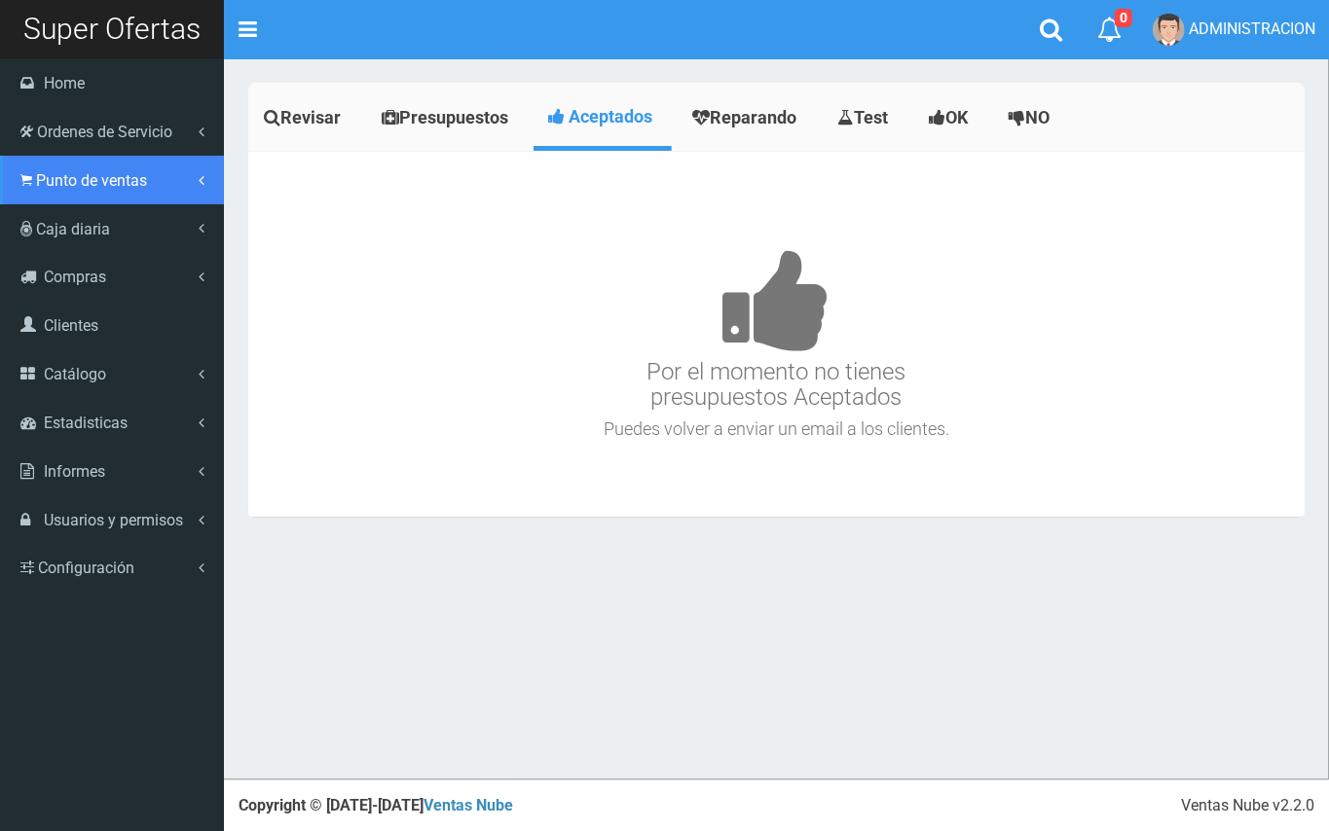
click at [110, 176] on span "Punto de ventas" at bounding box center [91, 180] width 111 height 18
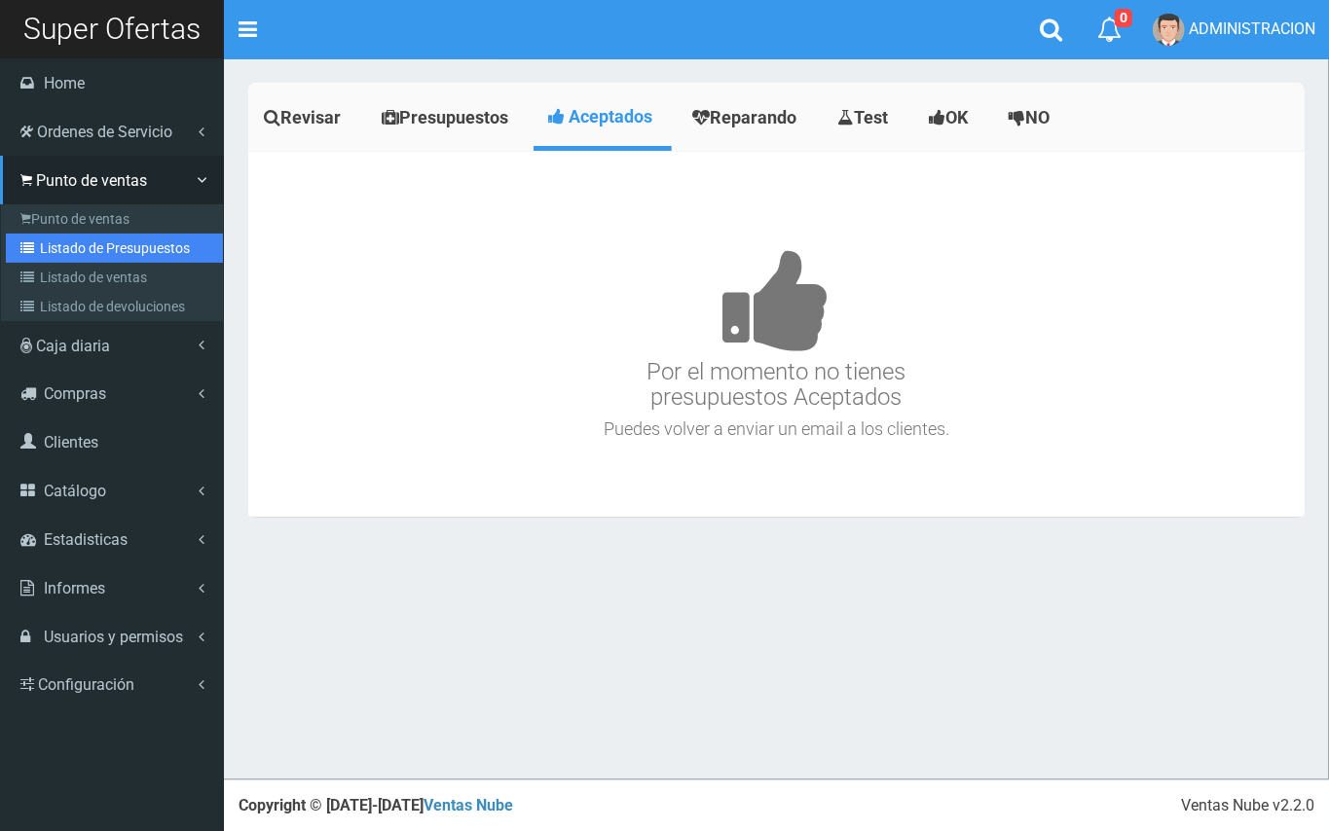
click at [133, 234] on link "Listado de Presupuestos" at bounding box center [114, 248] width 217 height 29
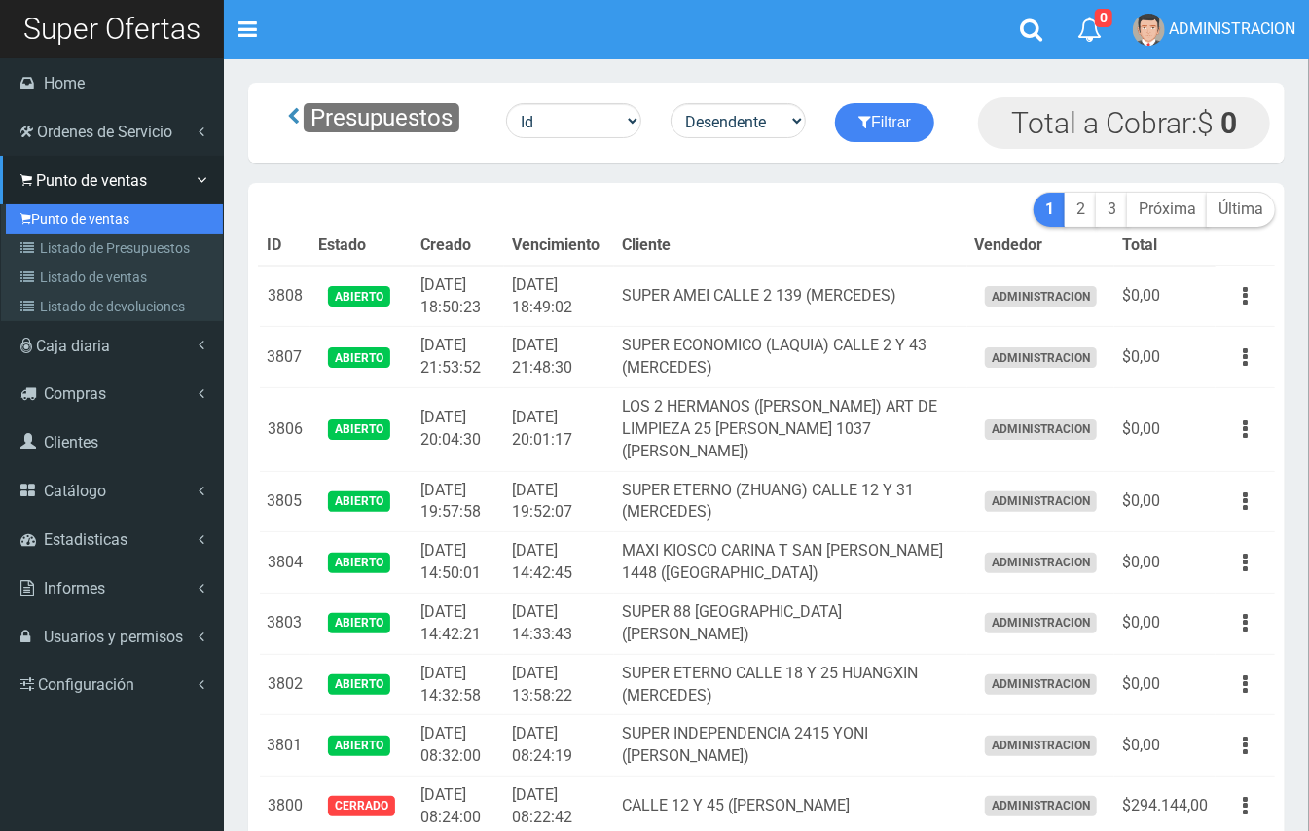
click at [72, 214] on link "Punto de ventas" at bounding box center [114, 218] width 217 height 29
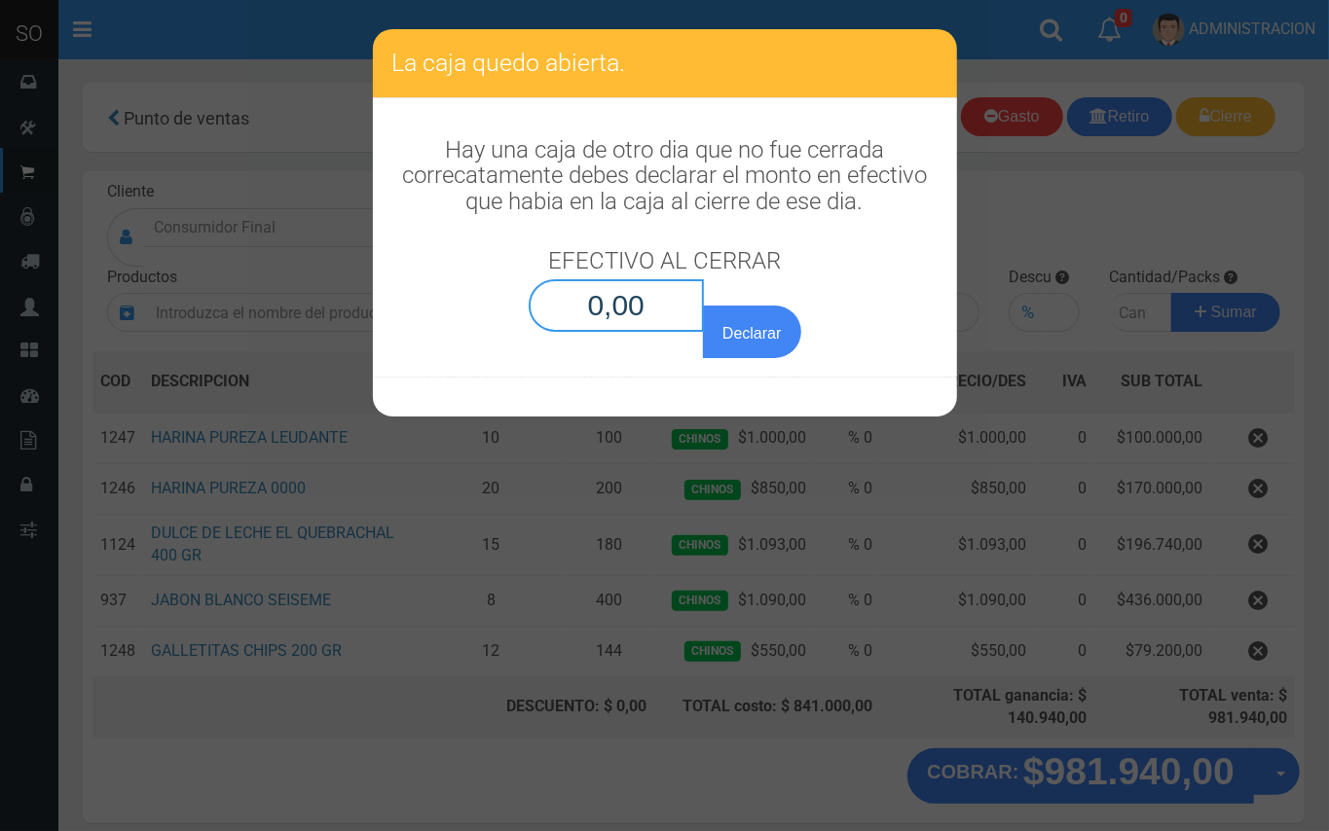
click at [636, 312] on input "0,00" at bounding box center [617, 305] width 176 height 53
type input "0,01"
click at [703, 306] on button "Declarar" at bounding box center [751, 332] width 97 height 53
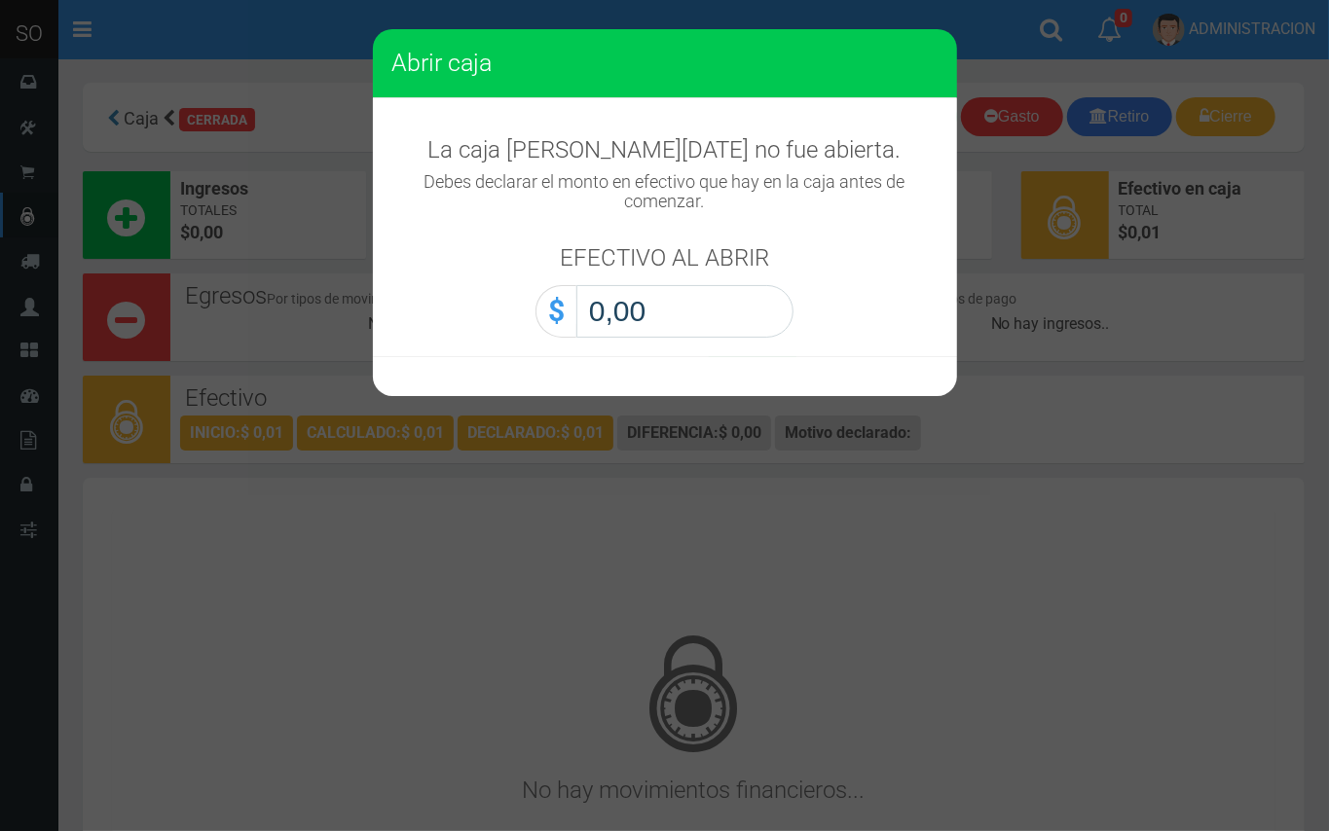
click at [732, 308] on input "0,00" at bounding box center [684, 311] width 217 height 53
type input "0,01"
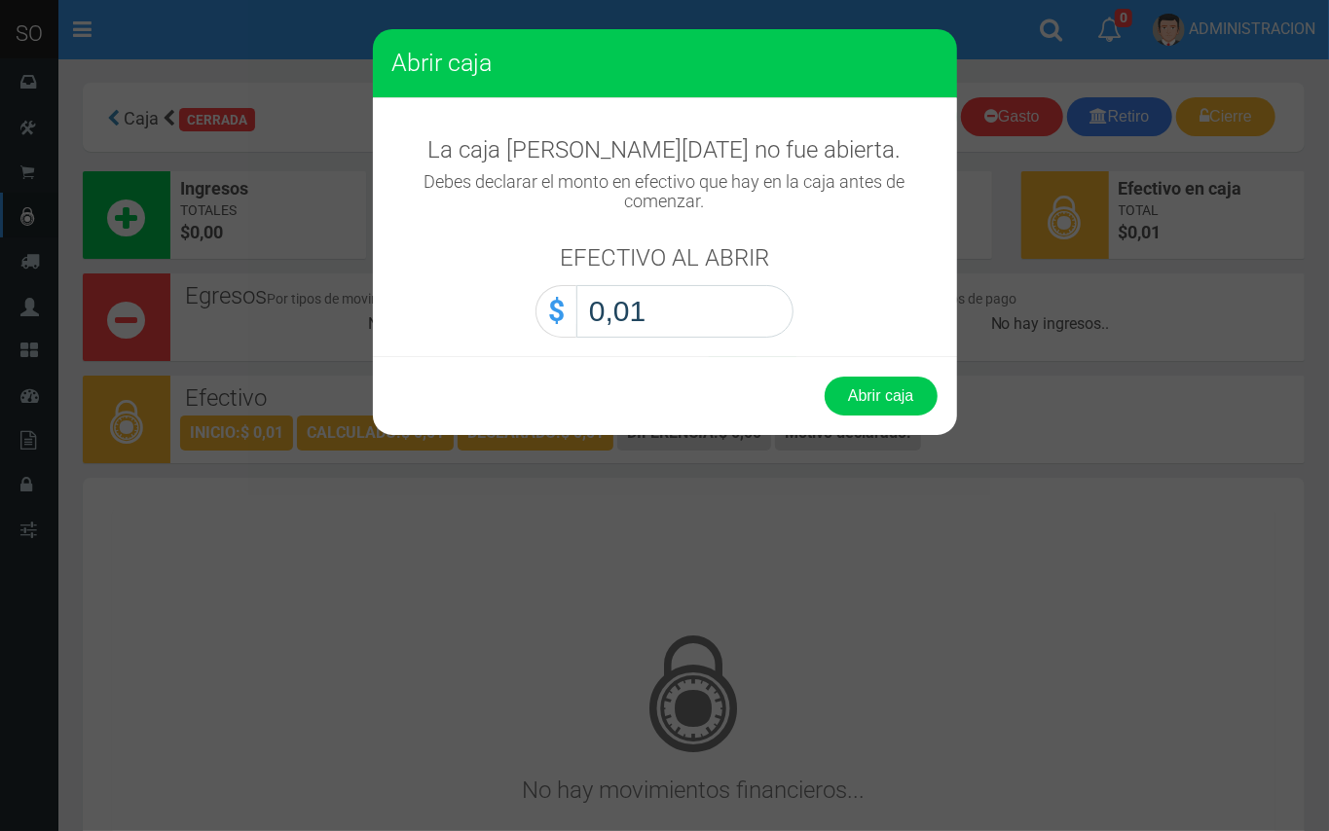
click at [825, 377] on button "Abrir caja" at bounding box center [881, 396] width 113 height 39
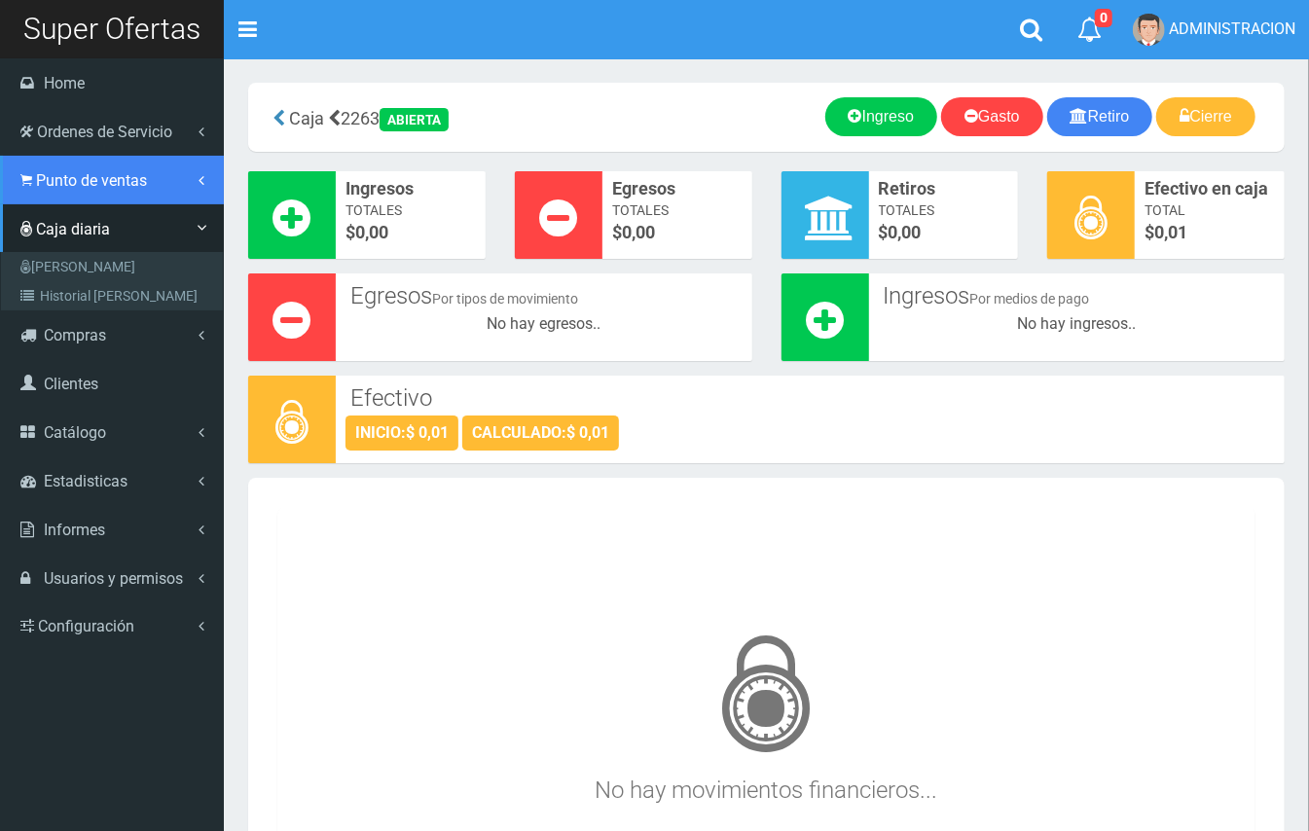
click at [45, 172] on span "Punto de ventas" at bounding box center [91, 180] width 111 height 18
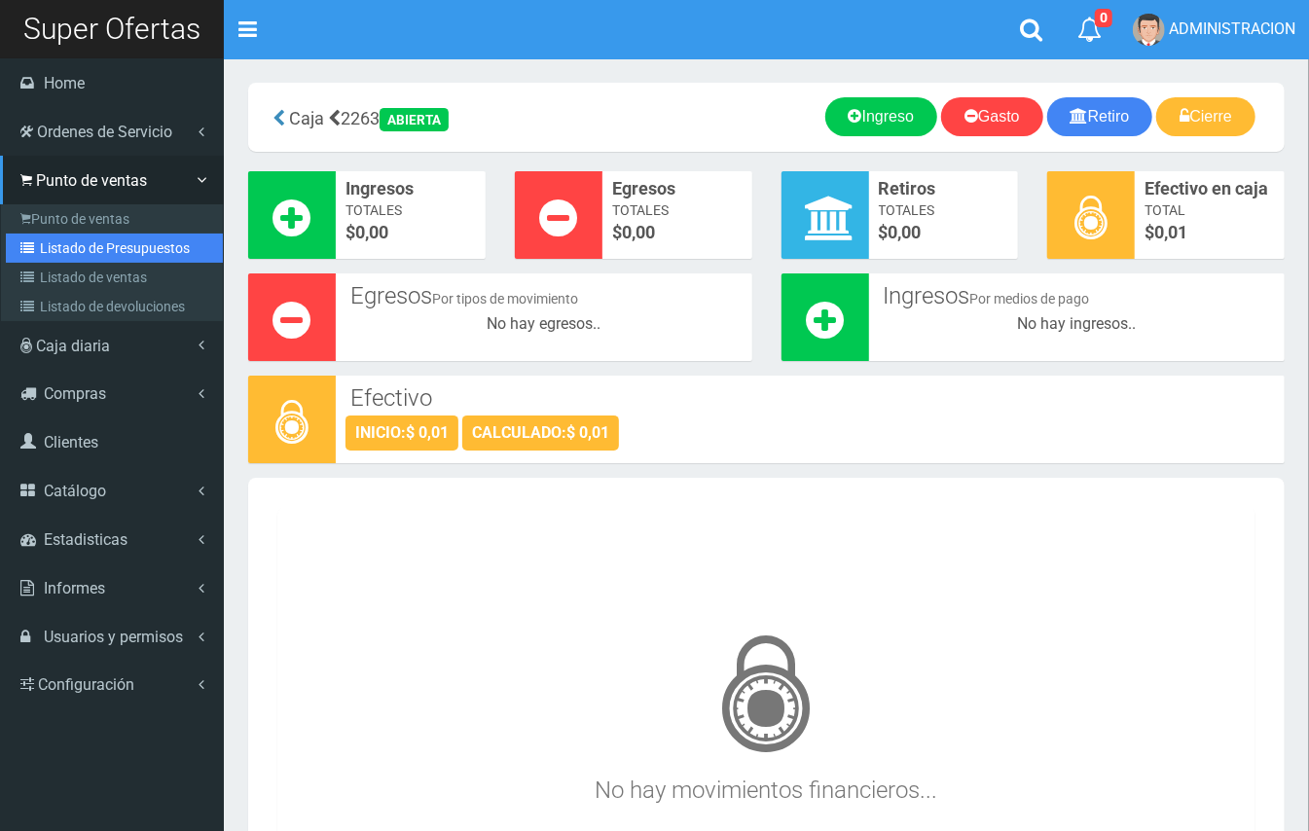
click at [109, 245] on link "Listado de Presupuestos" at bounding box center [114, 248] width 217 height 29
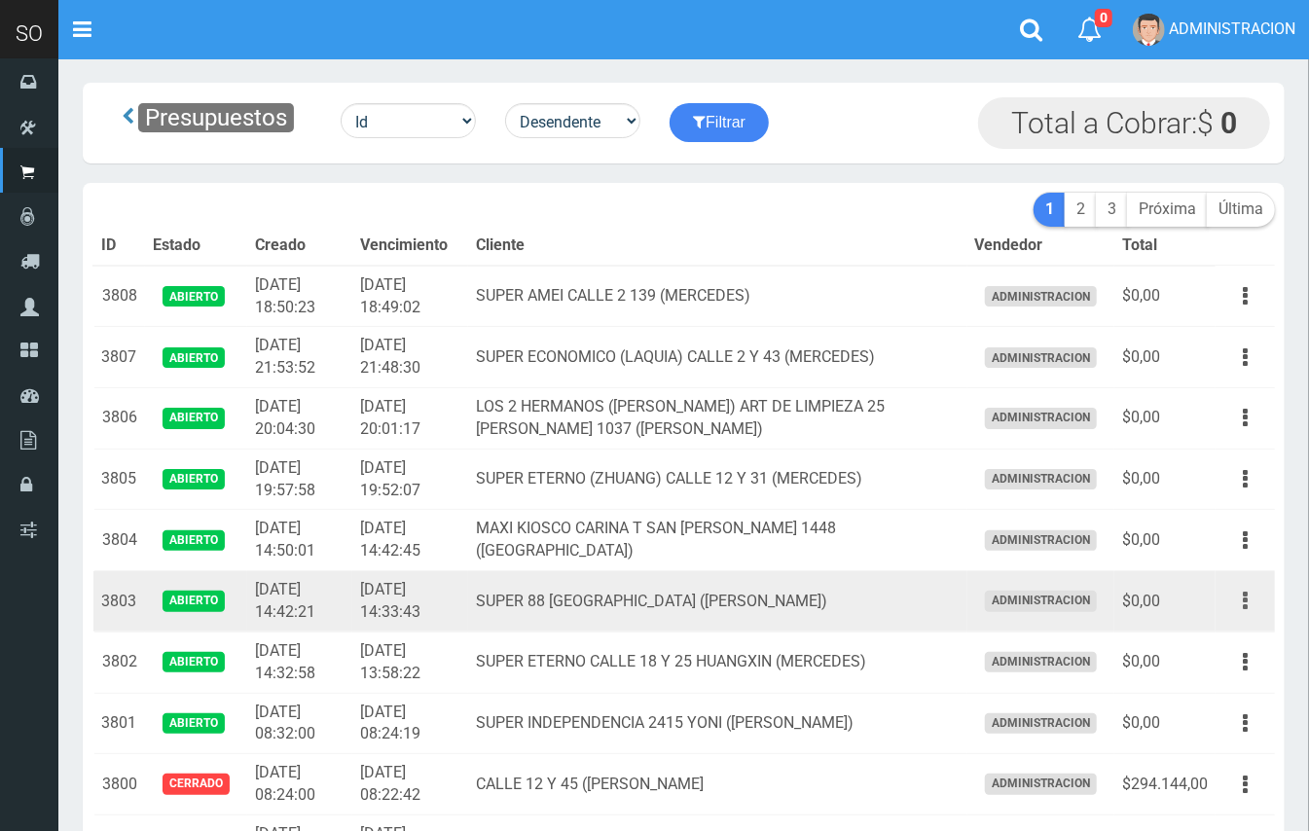
click at [1243, 609] on icon "button" at bounding box center [1245, 601] width 5 height 34
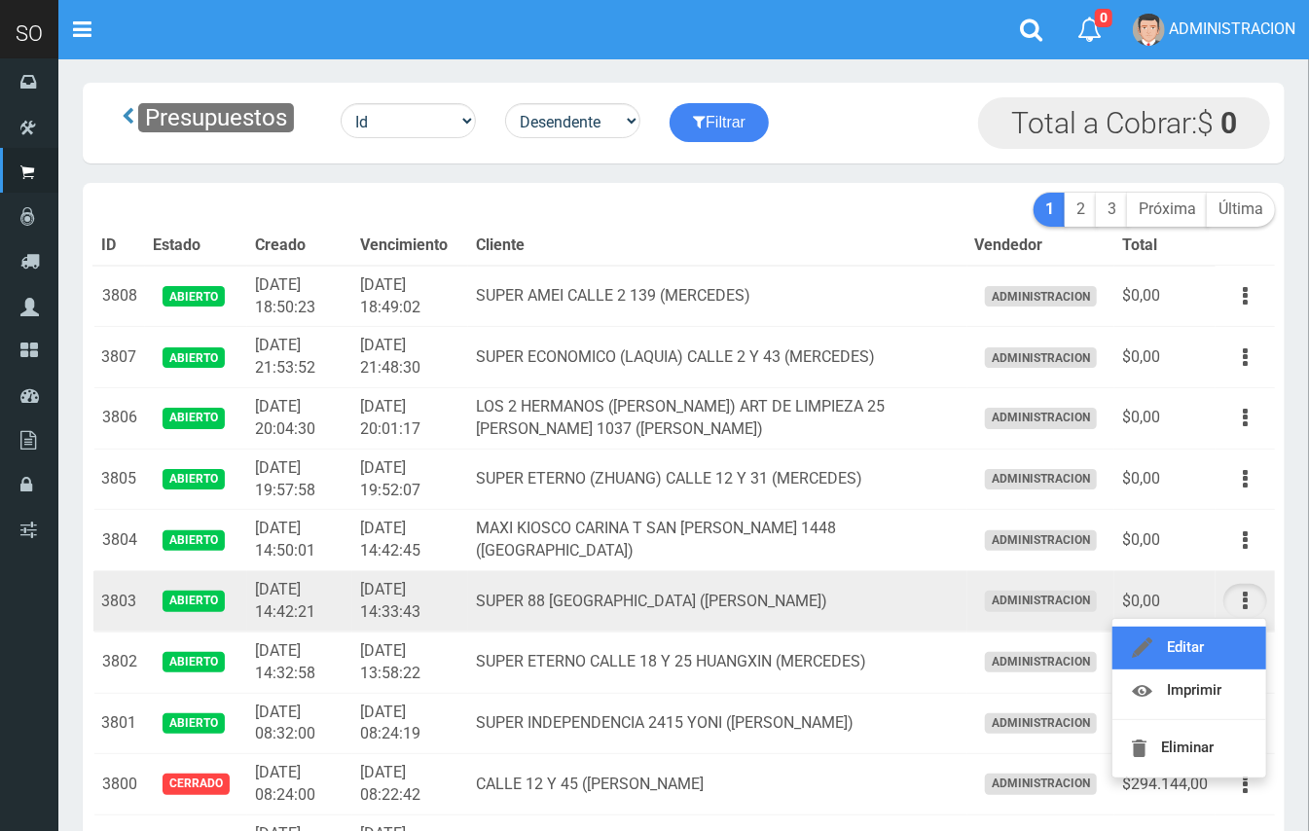
click at [1231, 646] on link "Editar" at bounding box center [1190, 648] width 154 height 43
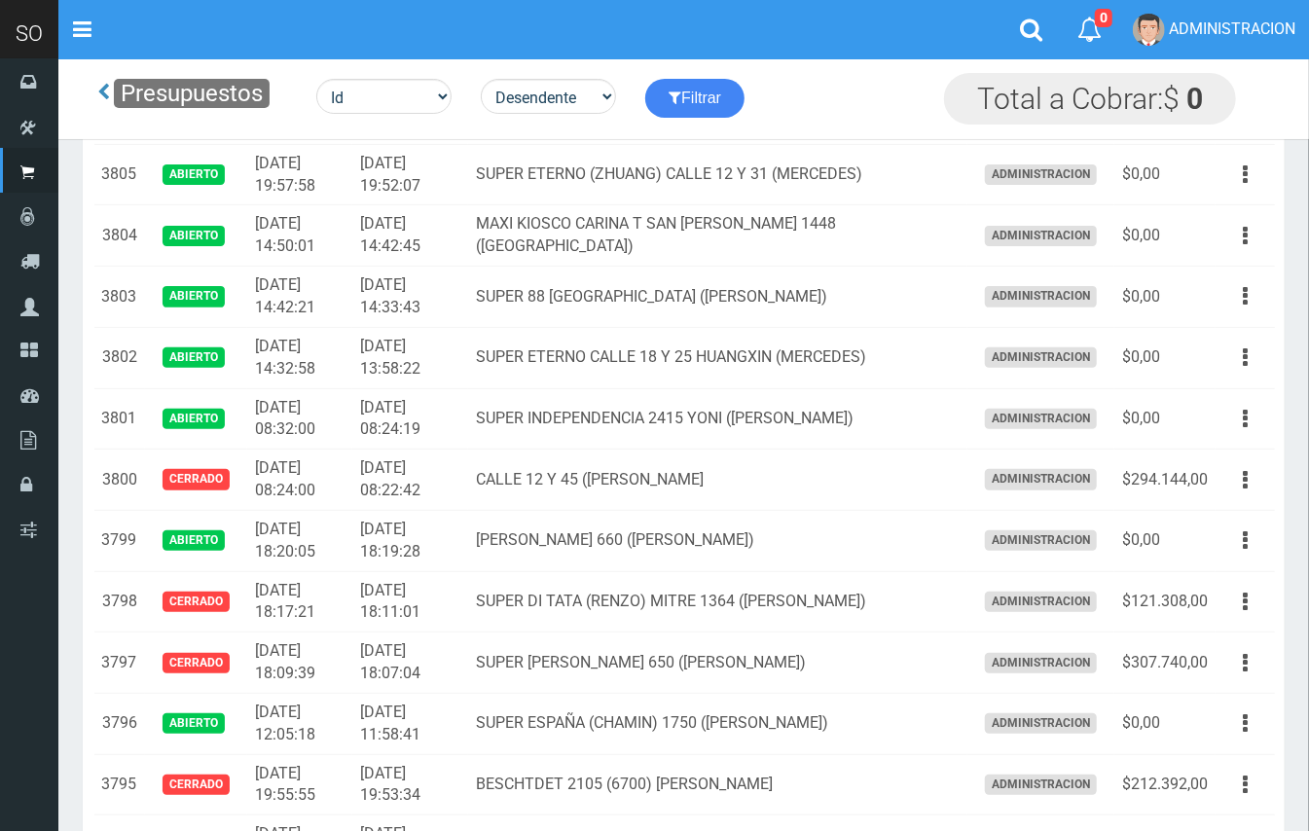
scroll to position [359, 0]
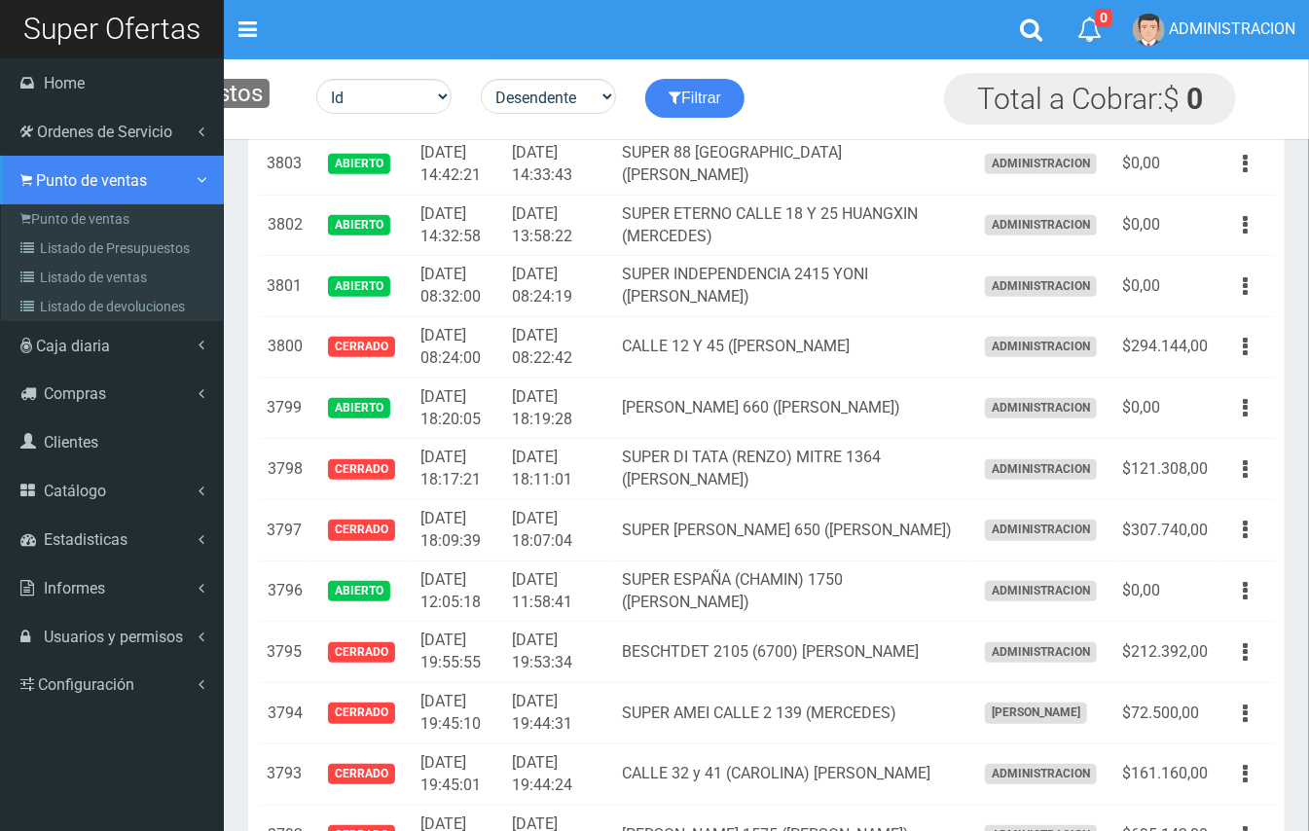
click at [59, 181] on span "Punto de ventas" at bounding box center [91, 180] width 111 height 18
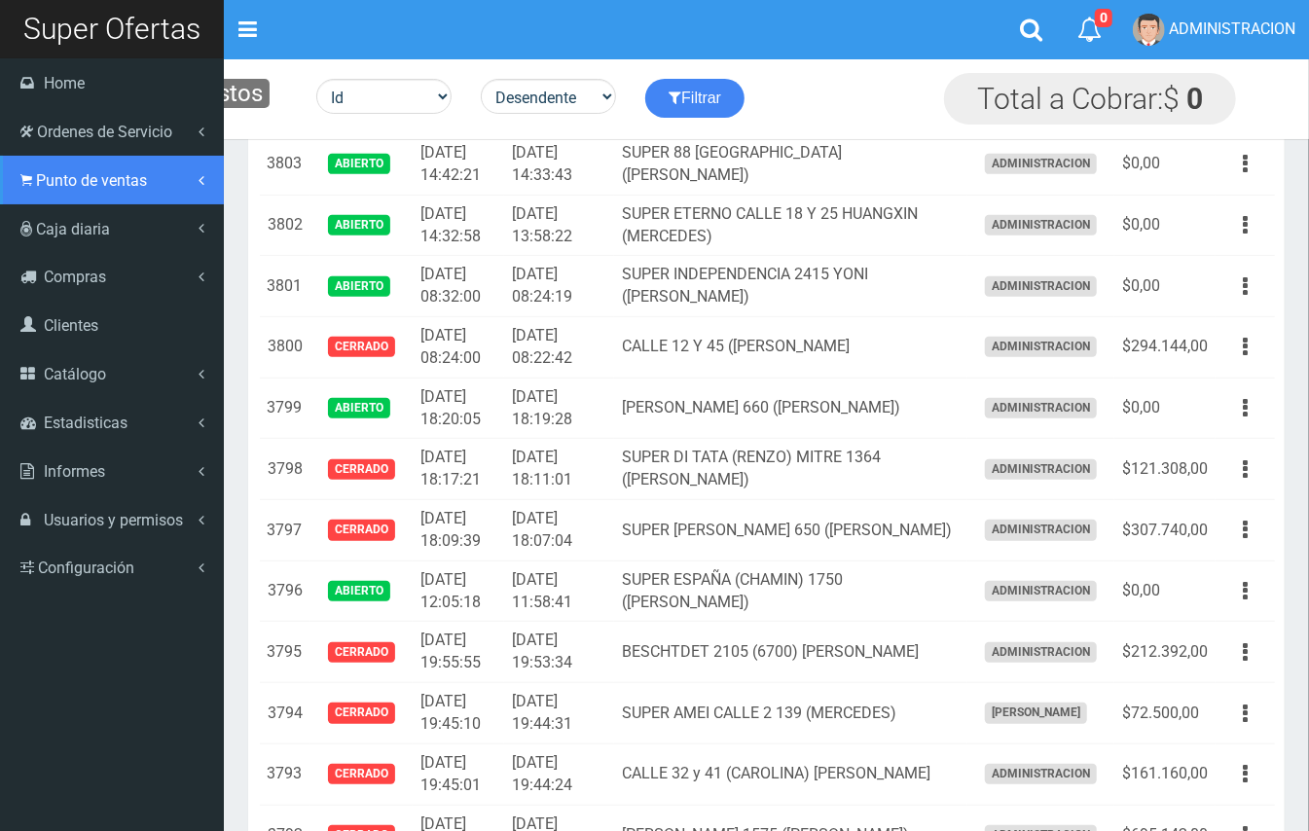
click at [79, 193] on link "Punto de ventas" at bounding box center [112, 180] width 224 height 49
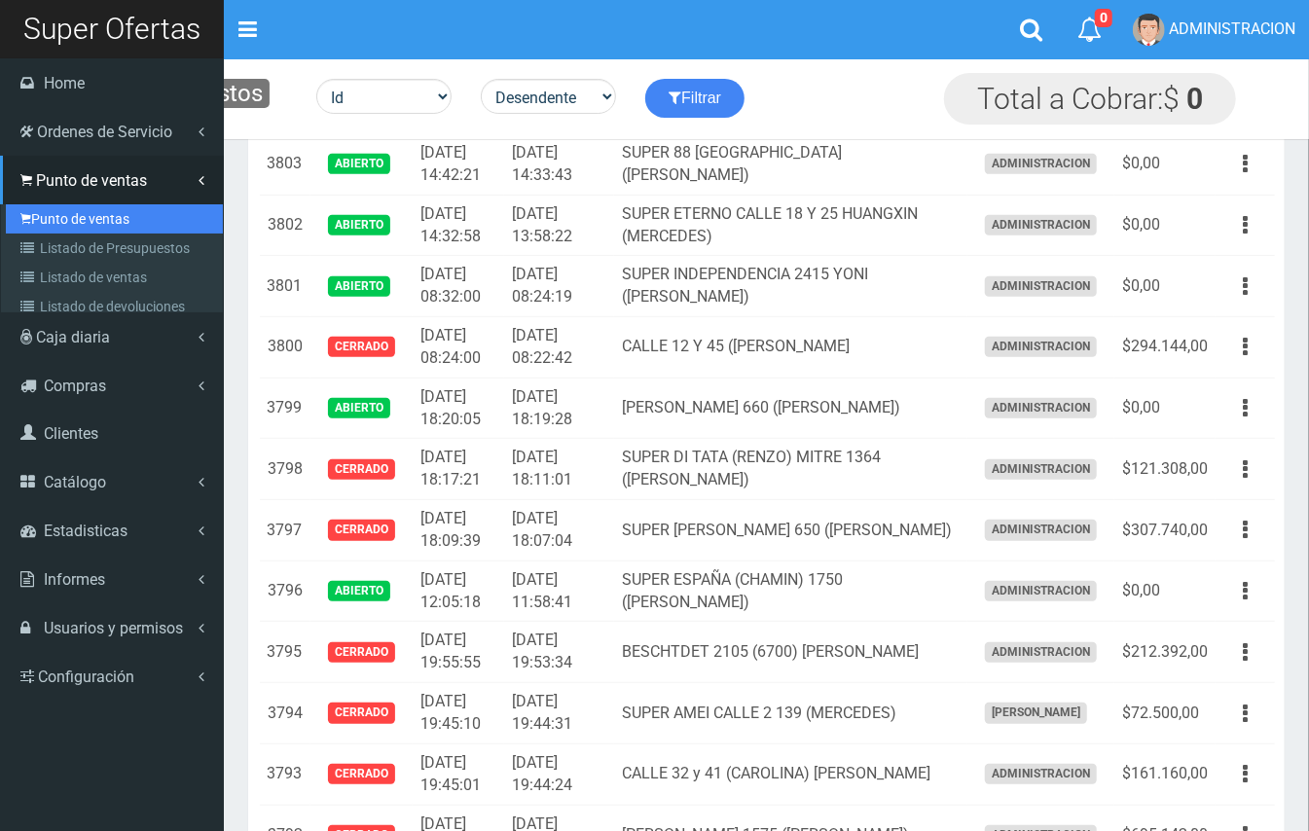
drag, startPoint x: 84, startPoint y: 220, endPoint x: 90, endPoint y: 211, distance: 10.5
click at [84, 218] on link "Punto de ventas" at bounding box center [114, 218] width 217 height 29
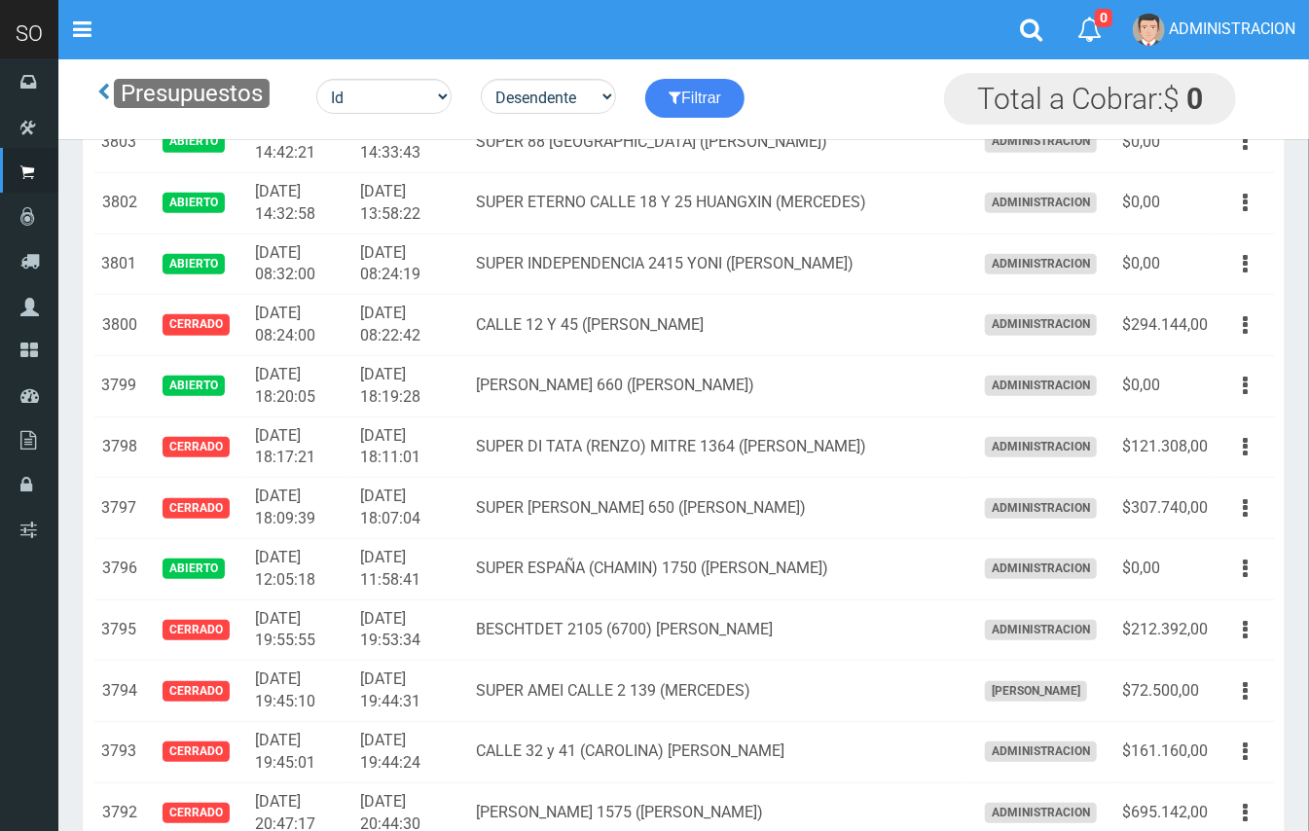
scroll to position [0, 0]
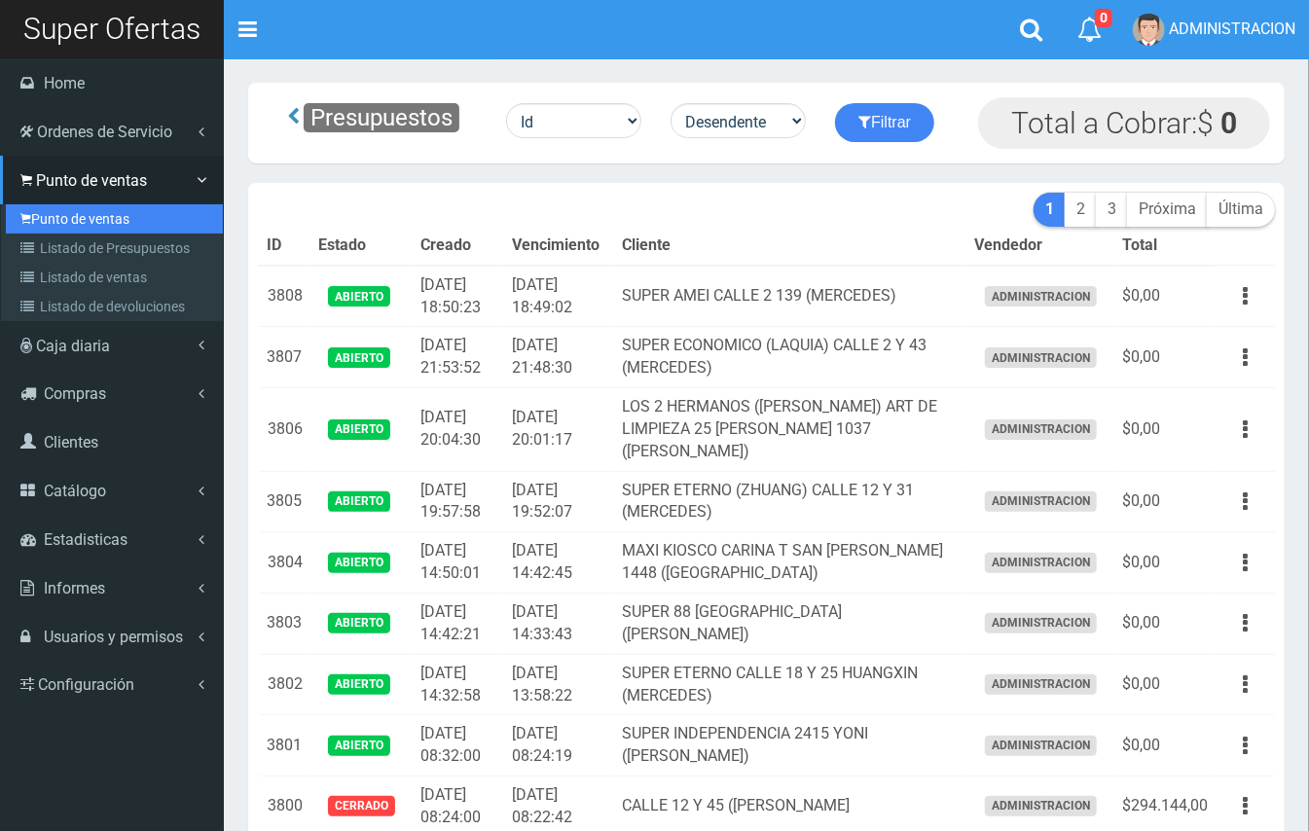
click at [78, 216] on link "Punto de ventas" at bounding box center [114, 218] width 217 height 29
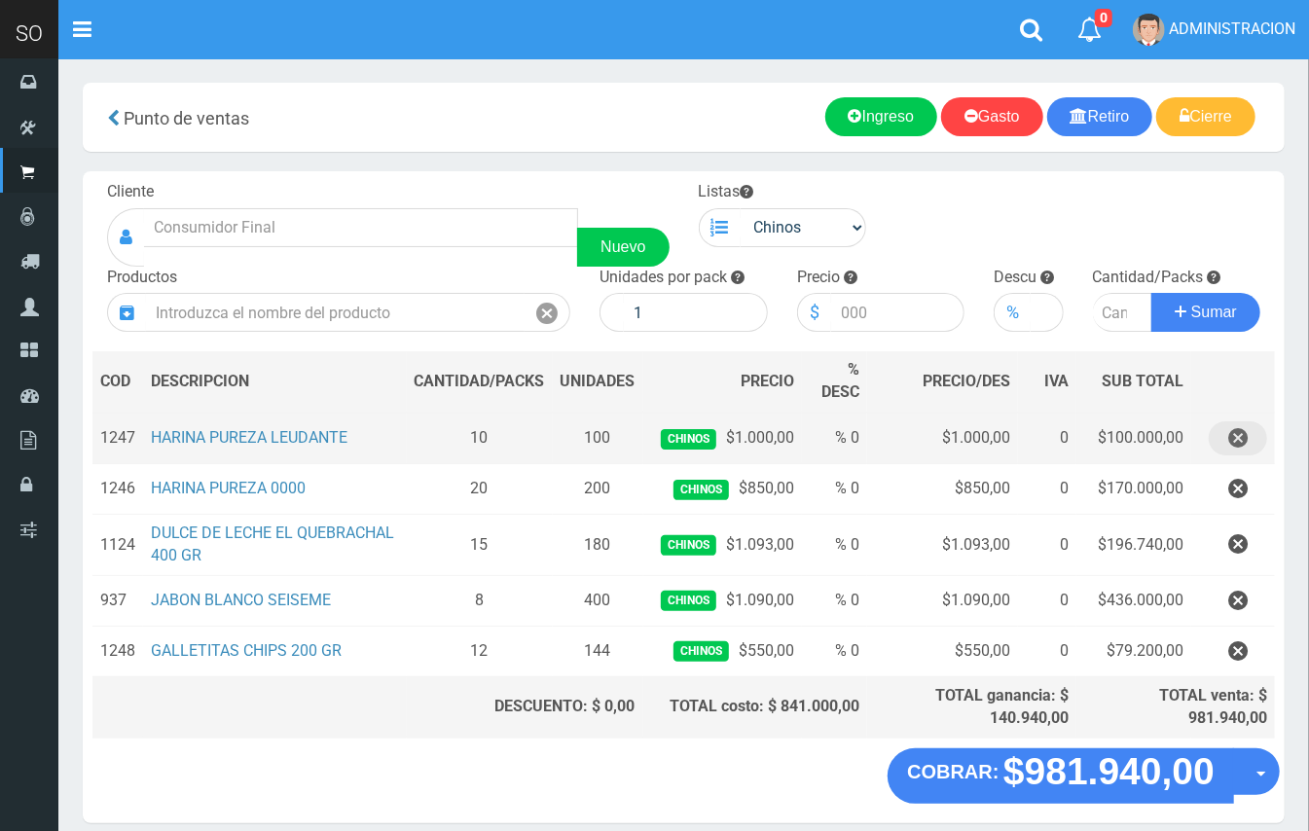
click at [1239, 426] on icon "button" at bounding box center [1238, 439] width 19 height 34
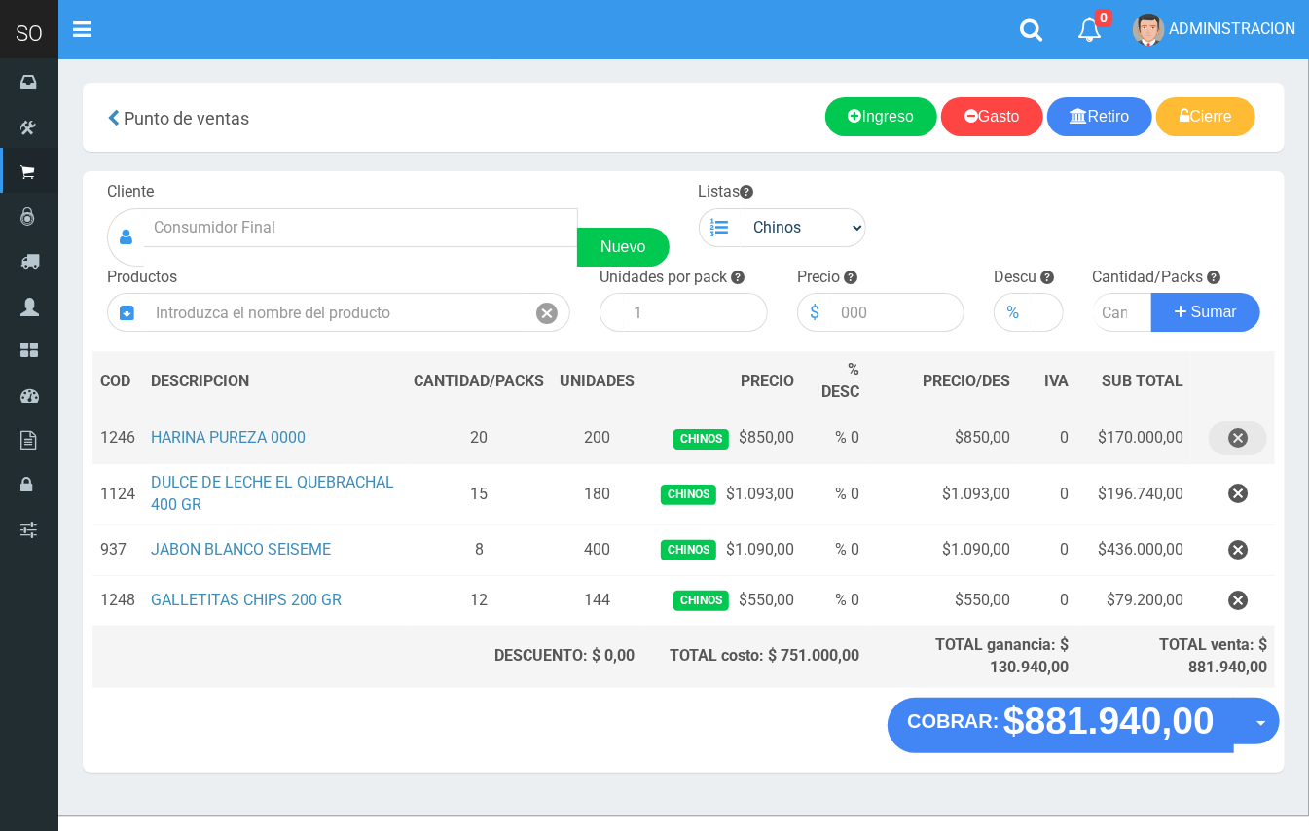
click at [1242, 444] on icon "button" at bounding box center [1238, 439] width 19 height 34
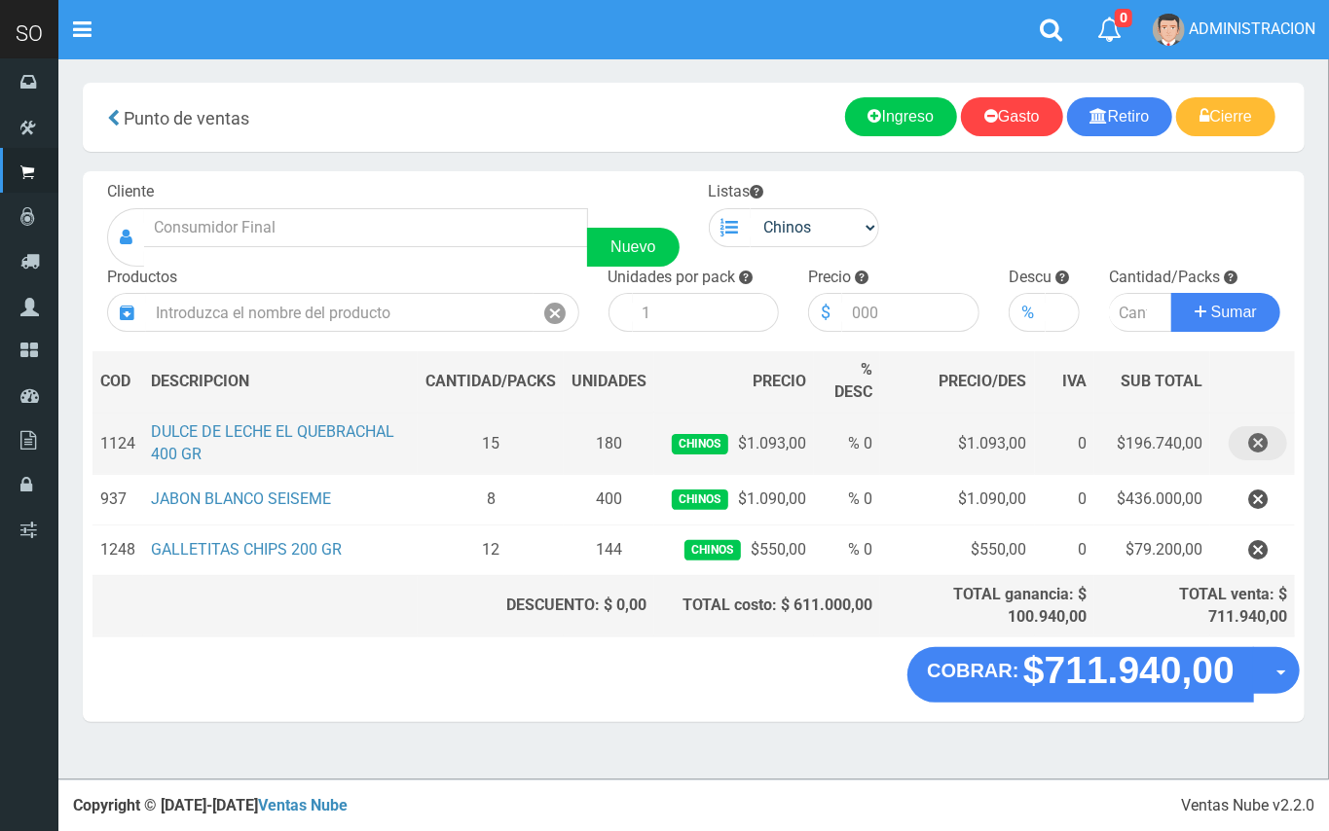
click at [1246, 452] on button "button" at bounding box center [1258, 443] width 58 height 34
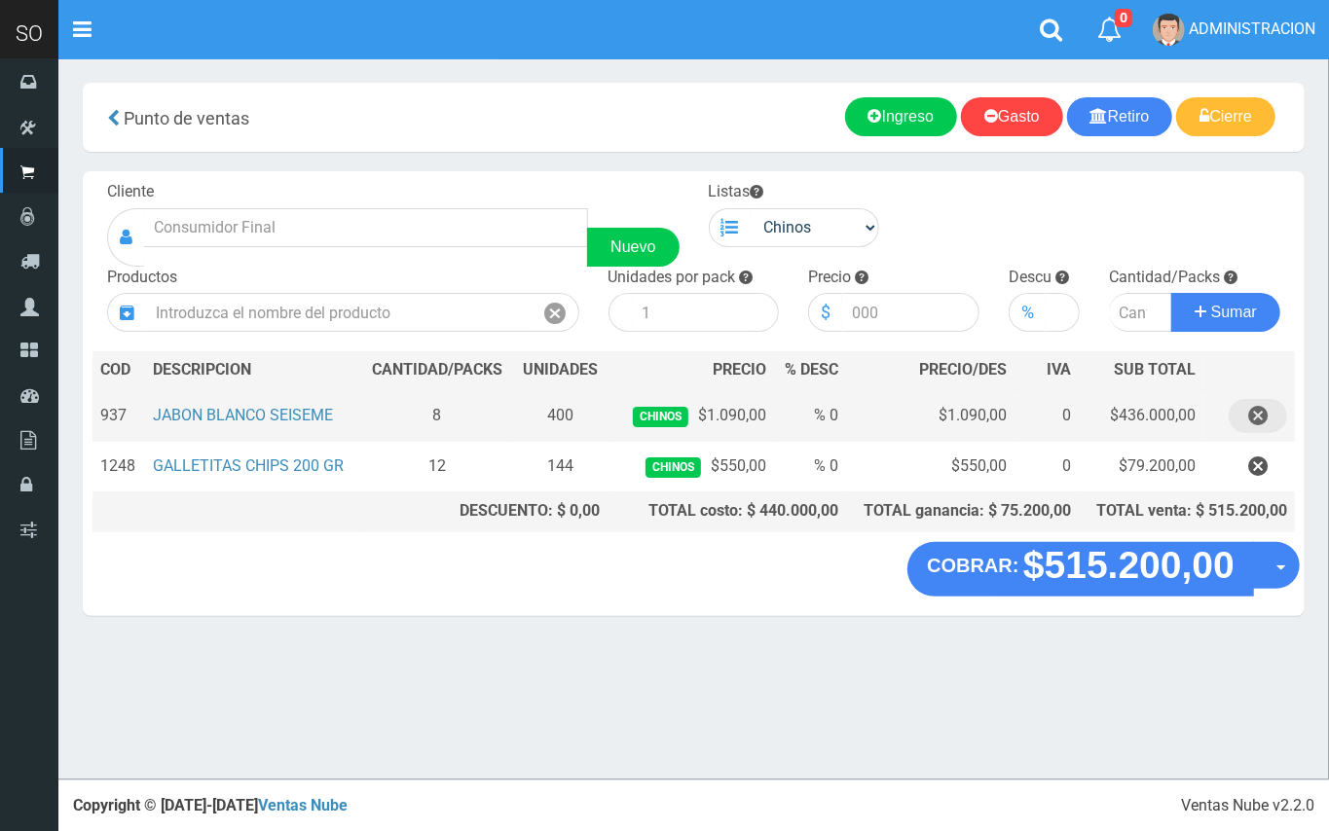
drag, startPoint x: 1258, startPoint y: 428, endPoint x: 1254, endPoint y: 448, distance: 19.9
click at [1258, 426] on icon "button" at bounding box center [1257, 416] width 19 height 34
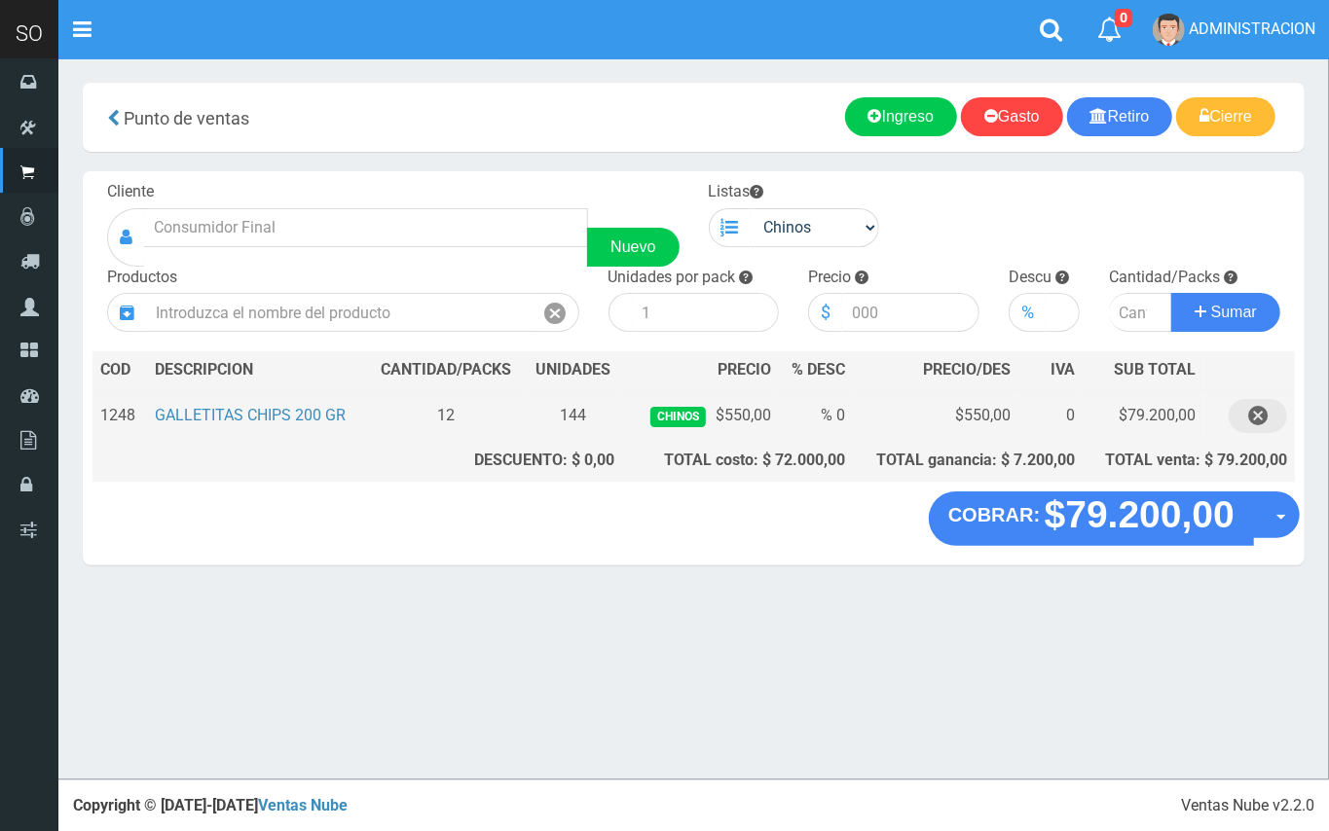
click at [1259, 422] on icon "button" at bounding box center [1257, 416] width 19 height 34
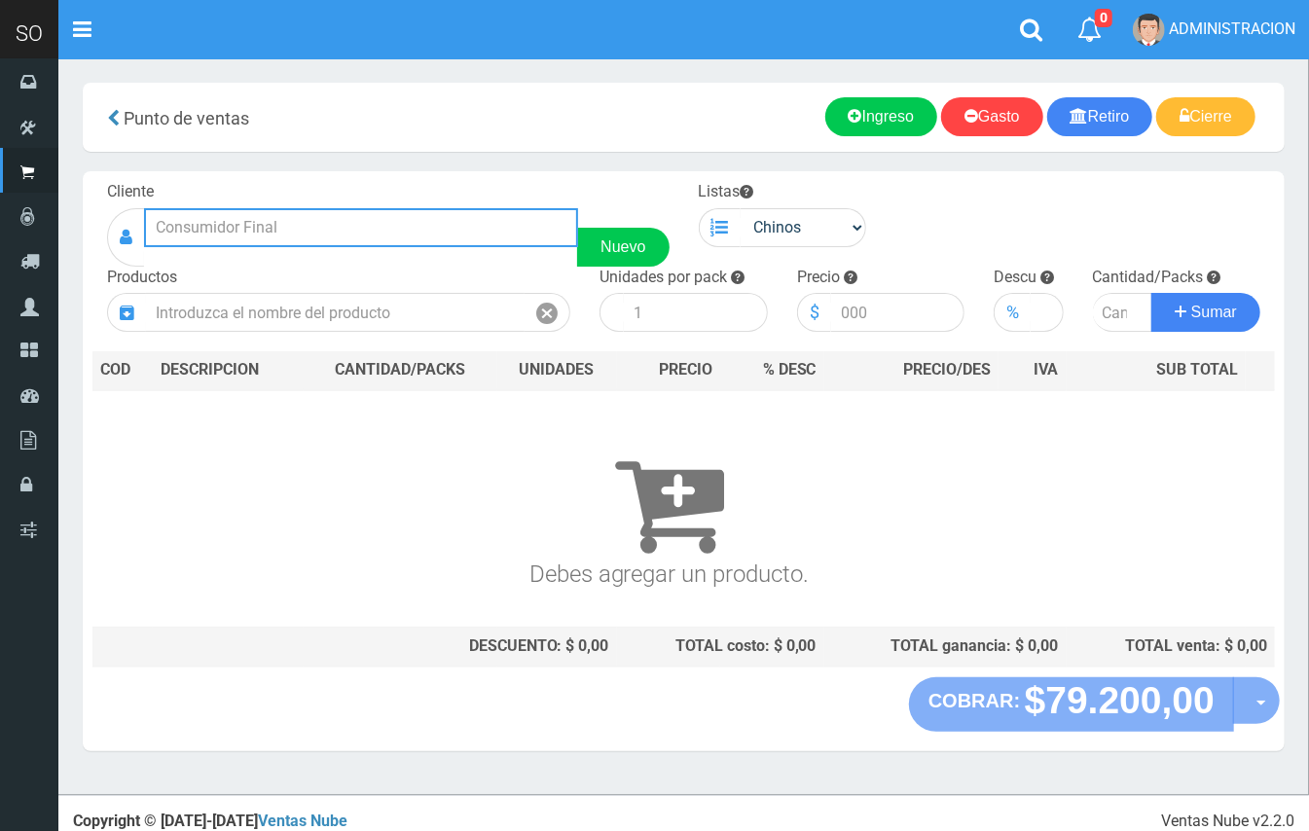
click at [457, 234] on input "text" at bounding box center [361, 227] width 434 height 39
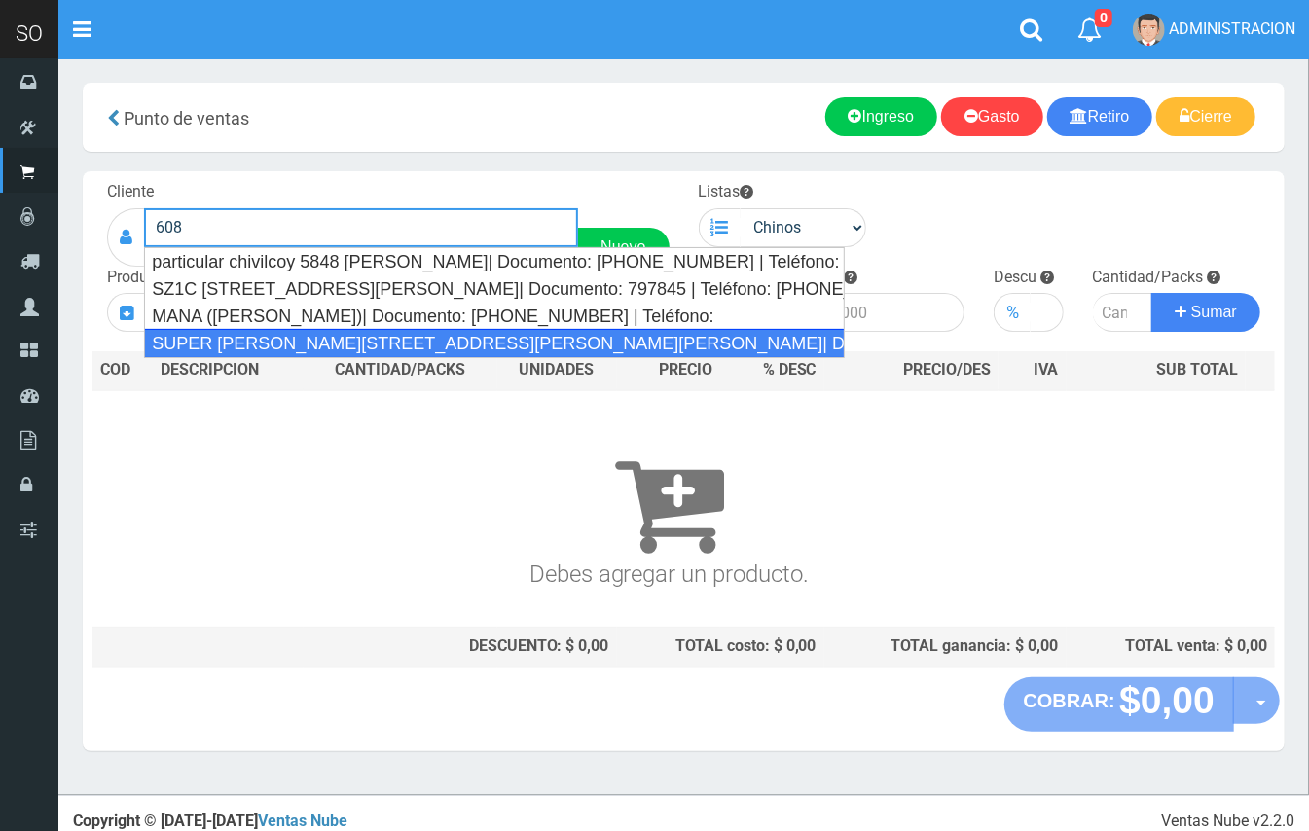
drag, startPoint x: 469, startPoint y: 337, endPoint x: 593, endPoint y: 312, distance: 126.2
click at [471, 339] on div "SUPER VIAMONTE 608(JUAN) (CAMPANA)| Documento: 21555566 | Teléfono:" at bounding box center [494, 343] width 700 height 29
type input "SUPER VIAMONTE 608(JUAN) (CAMPANA)| Documento: 21555566 | Teléfono:"
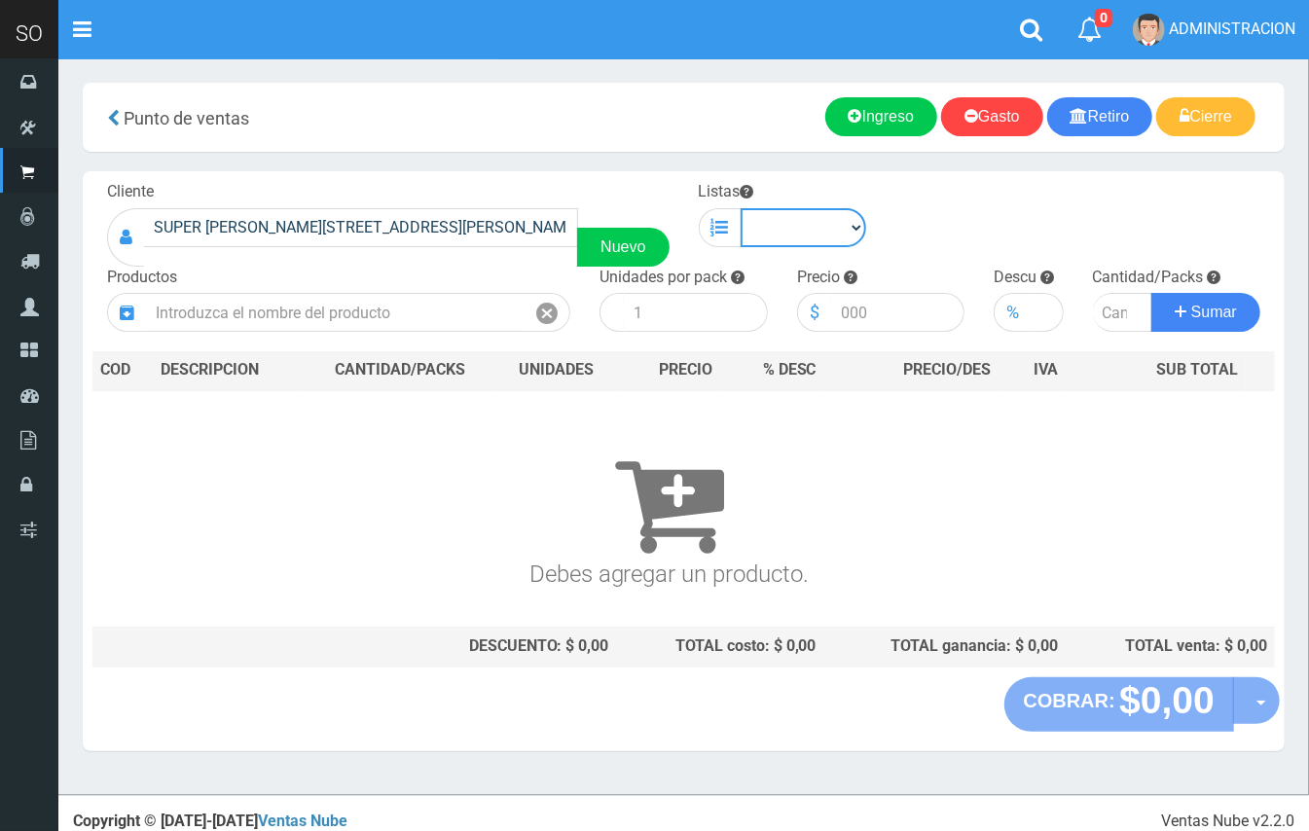
drag, startPoint x: 802, startPoint y: 231, endPoint x: 804, endPoint y: 243, distance: 12.8
click at [802, 231] on select "Chinos . ." at bounding box center [804, 227] width 127 height 39
select select "1"
click at [741, 208] on select "Chinos . ." at bounding box center [804, 227] width 127 height 39
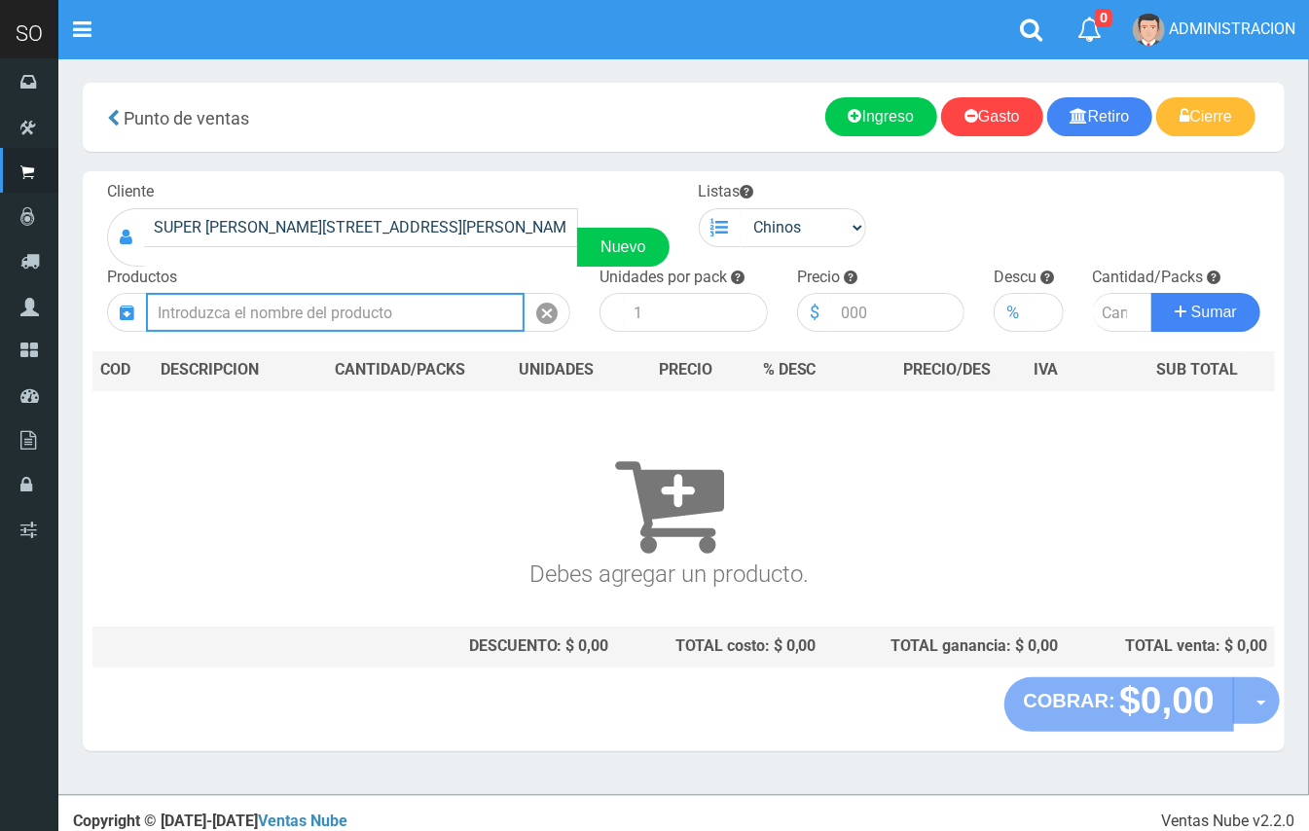
drag, startPoint x: 359, startPoint y: 325, endPoint x: 266, endPoint y: 95, distance: 248.0
click at [358, 325] on input "text" at bounding box center [335, 312] width 379 height 39
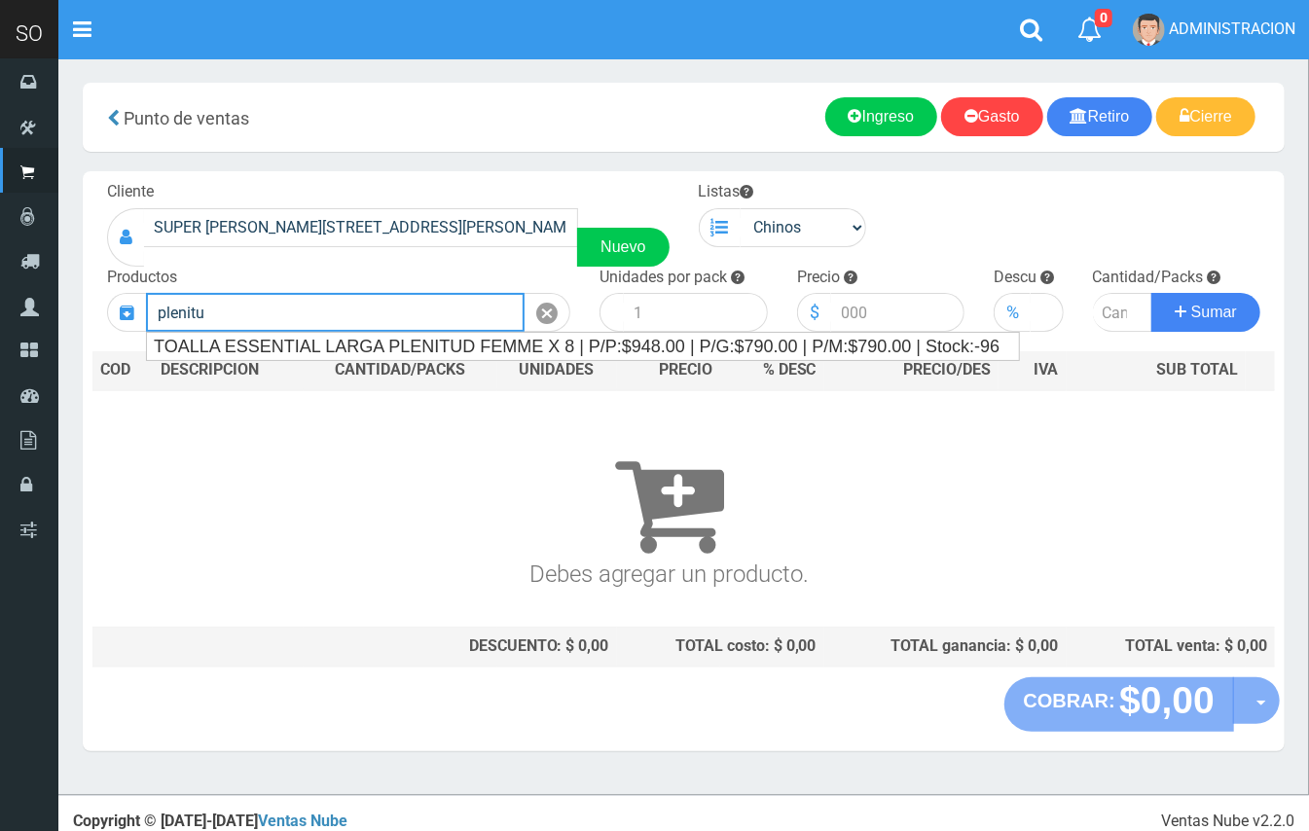
click at [438, 331] on input "plenitu" at bounding box center [335, 312] width 379 height 39
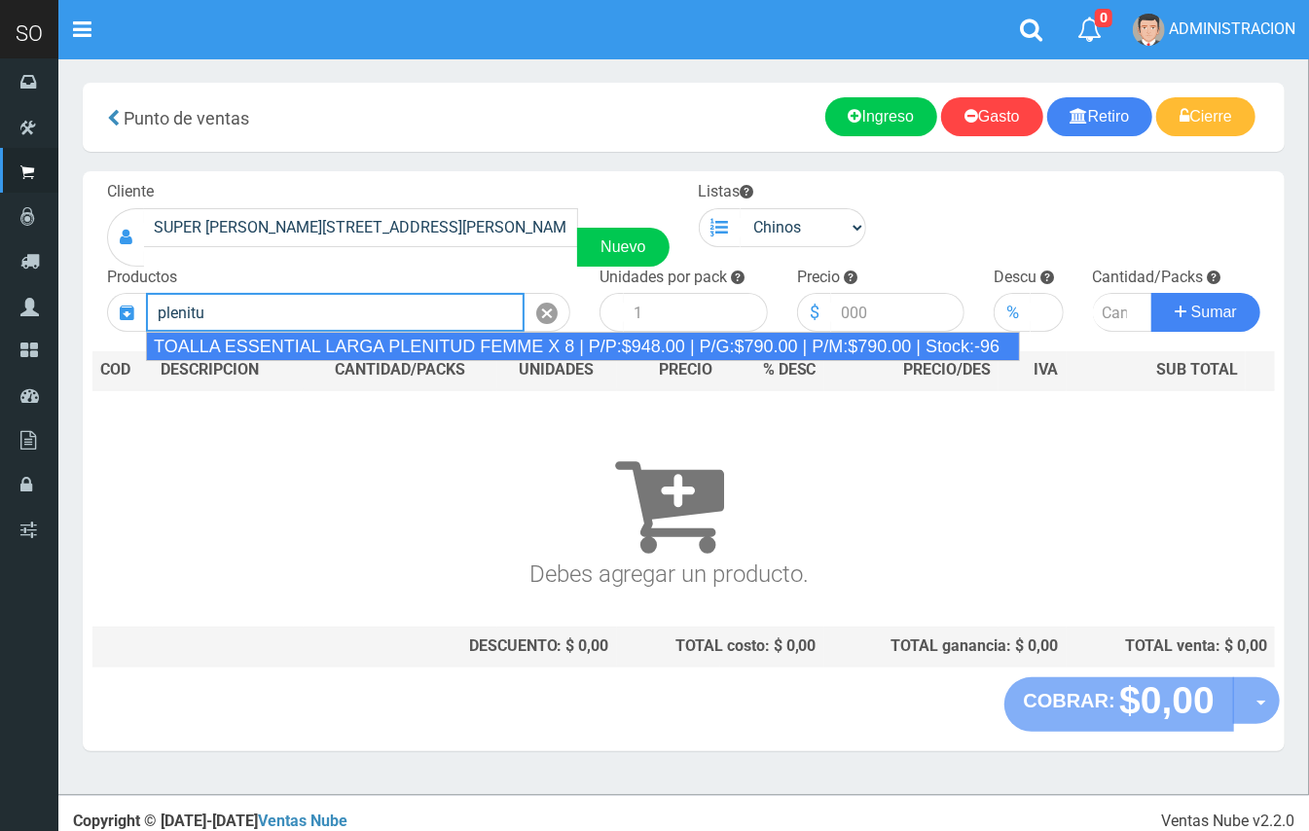
drag, startPoint x: 454, startPoint y: 343, endPoint x: 502, endPoint y: 335, distance: 49.3
click at [456, 344] on div "TOALLA ESSENTIAL LARGA PLENITUD FEMME X 8 | P/P:$948.00 | P/G:$790.00 | P/M:$79…" at bounding box center [583, 346] width 874 height 29
type input "TOALLA ESSENTIAL LARGA PLENITUD FEMME X 8 | P/P:$948.00 | P/G:$790.00 | P/M:$79…"
type input "24"
type input "948.00"
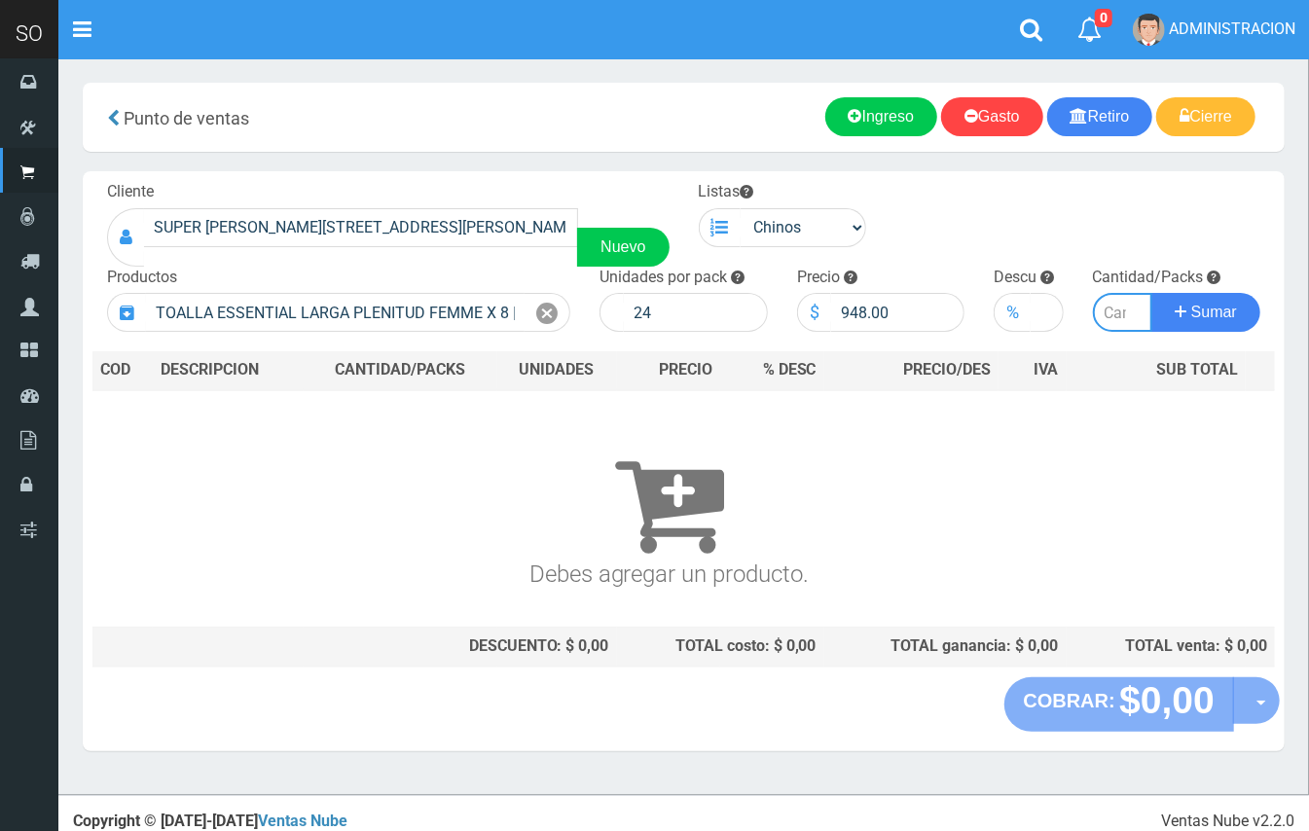
click at [1106, 312] on input "number" at bounding box center [1123, 312] width 60 height 39
type input "1"
click at [1152, 293] on button "Sumar" at bounding box center [1206, 312] width 109 height 39
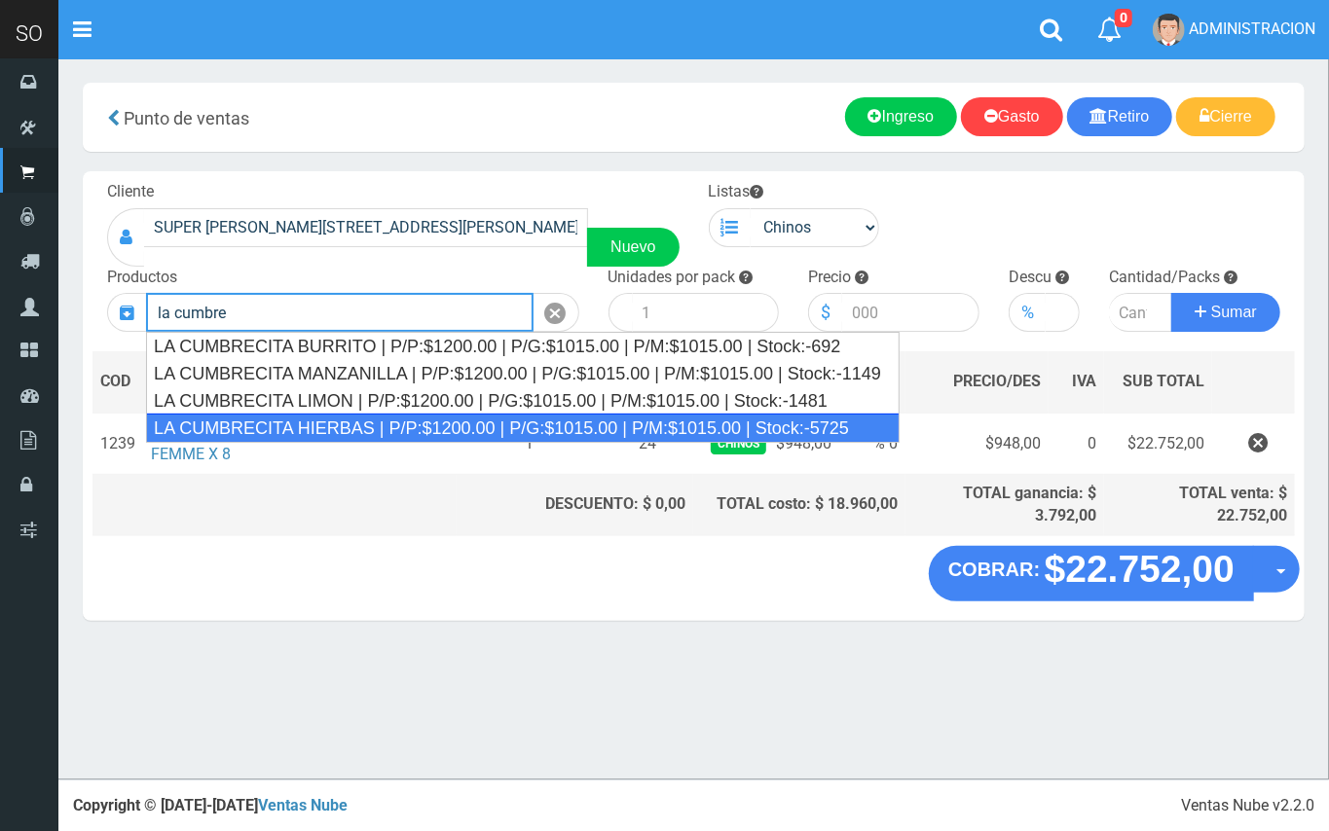
click at [534, 436] on div "LA CUMBRECITA HIERBAS | P/P:$1200.00 | P/G:$1015.00 | P/M:$1015.00 | Stock:-5725" at bounding box center [522, 428] width 753 height 29
type input "LA CUMBRECITA HIERBAS | P/P:$1200.00 | P/G:$1015.00 | P/M:$1015.00 | Stock:-5725"
type input "10"
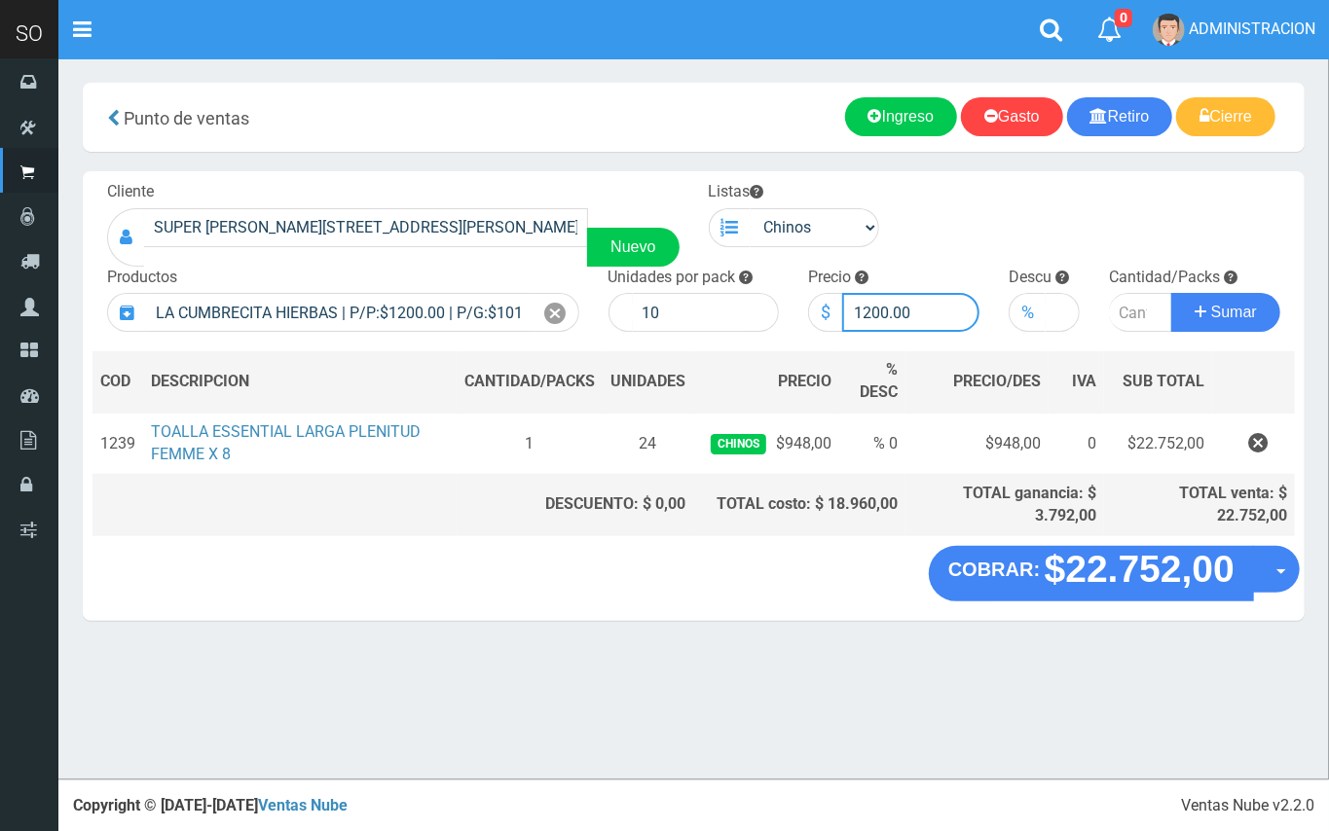
click at [869, 312] on input "1200.00" at bounding box center [910, 312] width 137 height 39
type input "1100.00"
click at [1119, 306] on input "number" at bounding box center [1140, 312] width 63 height 39
type input "10"
click at [1171, 293] on button "Sumar" at bounding box center [1225, 312] width 109 height 39
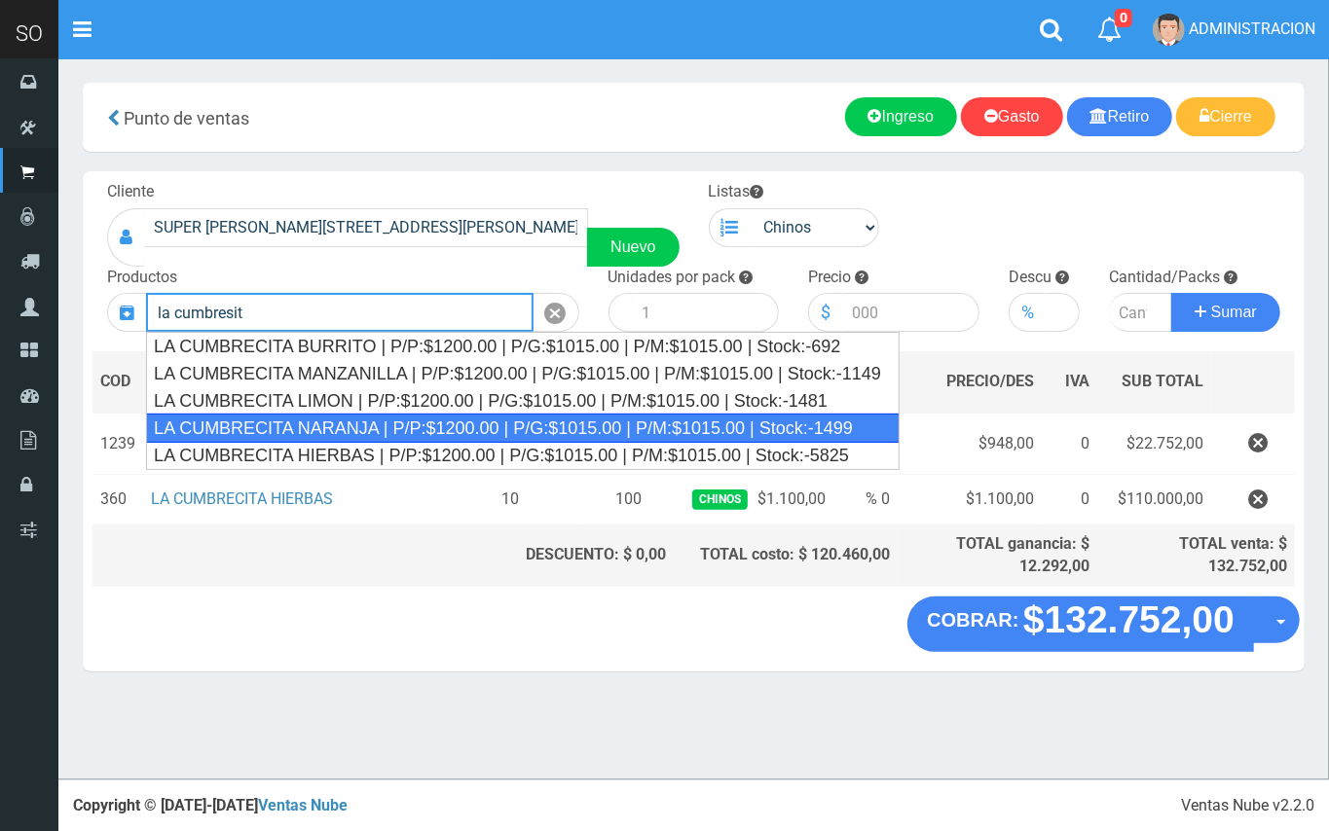
click at [366, 423] on div "LA CUMBRECITA NARANJA | P/P:$1200.00 | P/G:$1015.00 | P/M:$1015.00 | Stock:-1499" at bounding box center [522, 428] width 753 height 29
type input "LA CUMBRECITA NARANJA | P/P:$1200.00 | P/G:$1015.00 | P/M:$1015.00 | Stock:-1499"
type input "10"
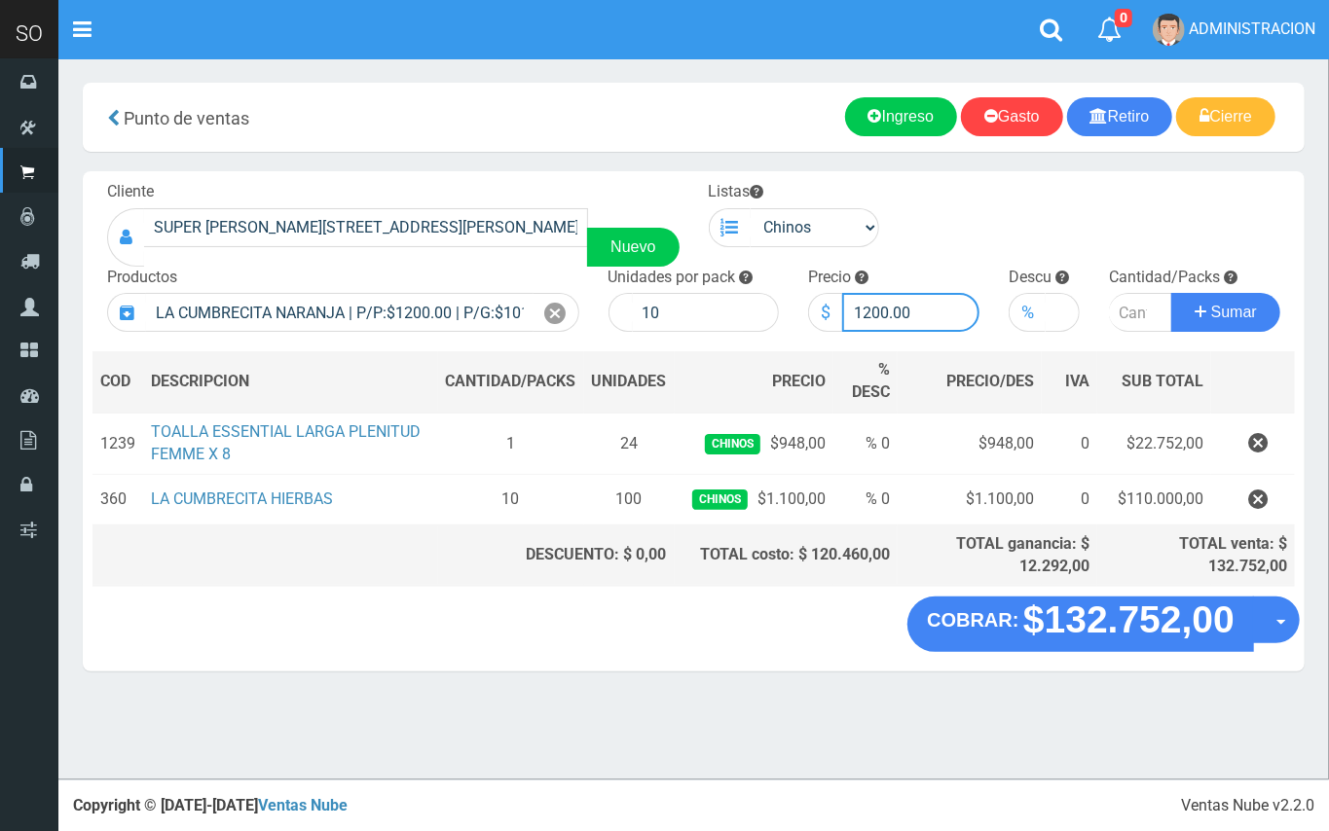
click at [876, 310] on input "1200.00" at bounding box center [910, 312] width 137 height 39
type input "1100.00"
type input "1"
click at [1145, 310] on input "1" at bounding box center [1140, 312] width 63 height 39
type input "3"
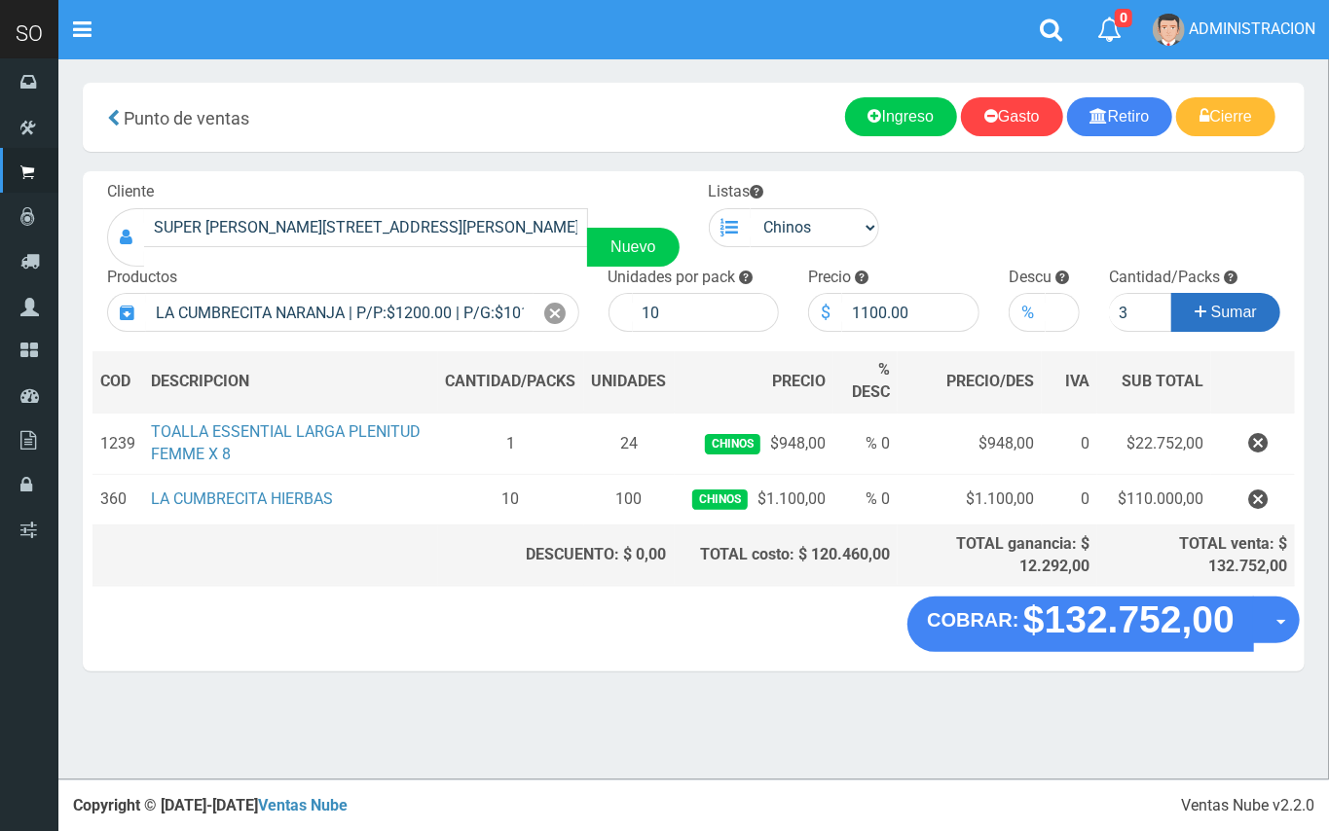
click at [1229, 305] on span "Sumar" at bounding box center [1234, 312] width 46 height 17
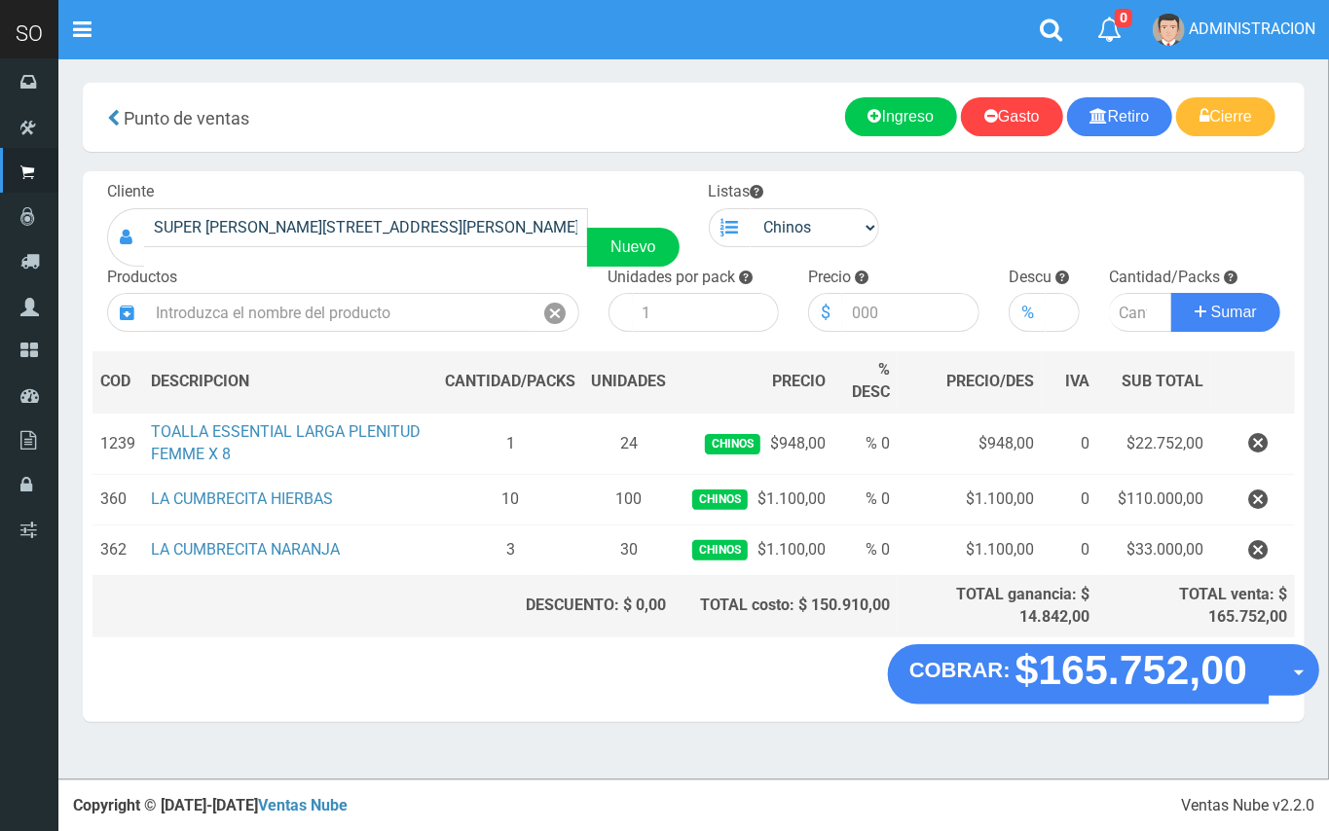
drag, startPoint x: 1293, startPoint y: 674, endPoint x: 1294, endPoint y: 689, distance: 15.6
click at [1293, 682] on button "Opciones" at bounding box center [1294, 671] width 52 height 52
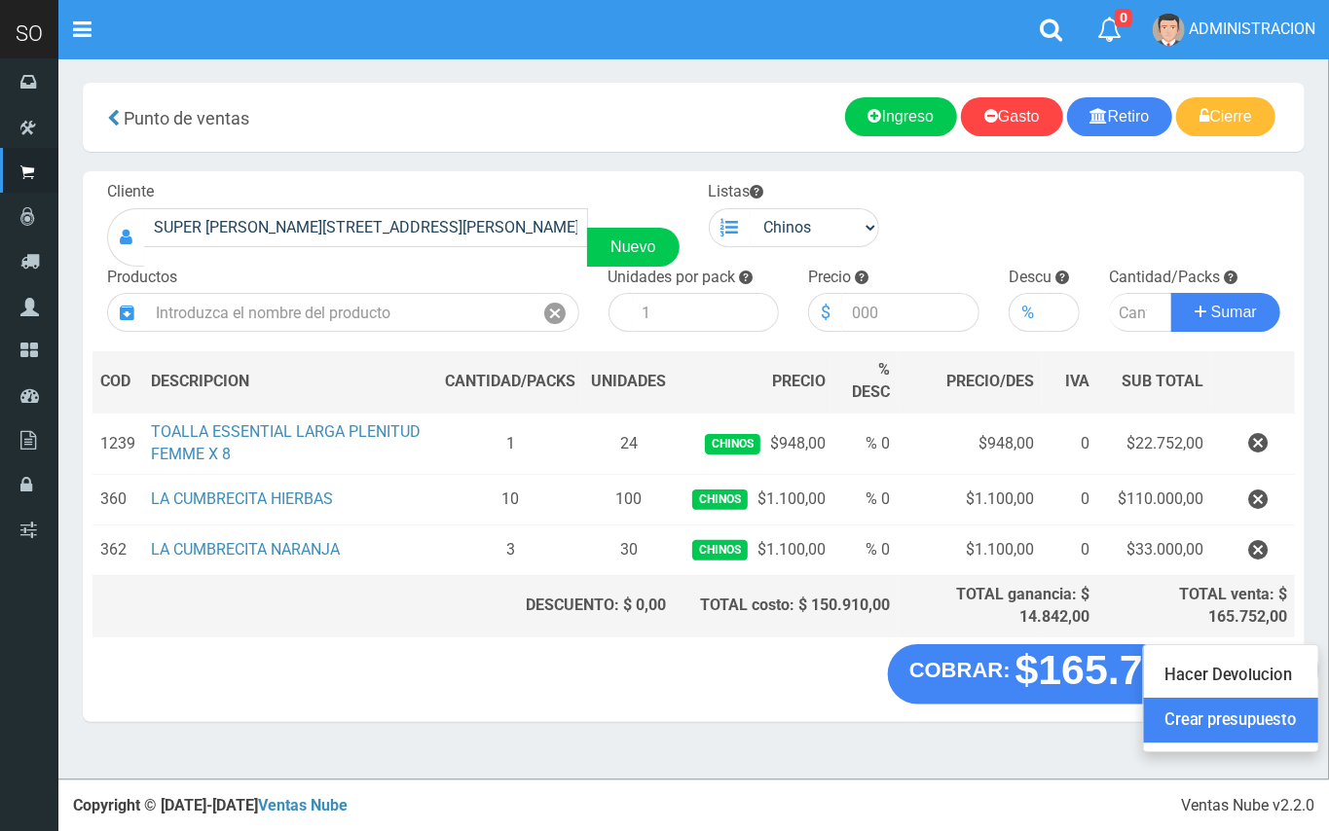
click at [1201, 737] on link "Crear presupuesto" at bounding box center [1231, 721] width 174 height 45
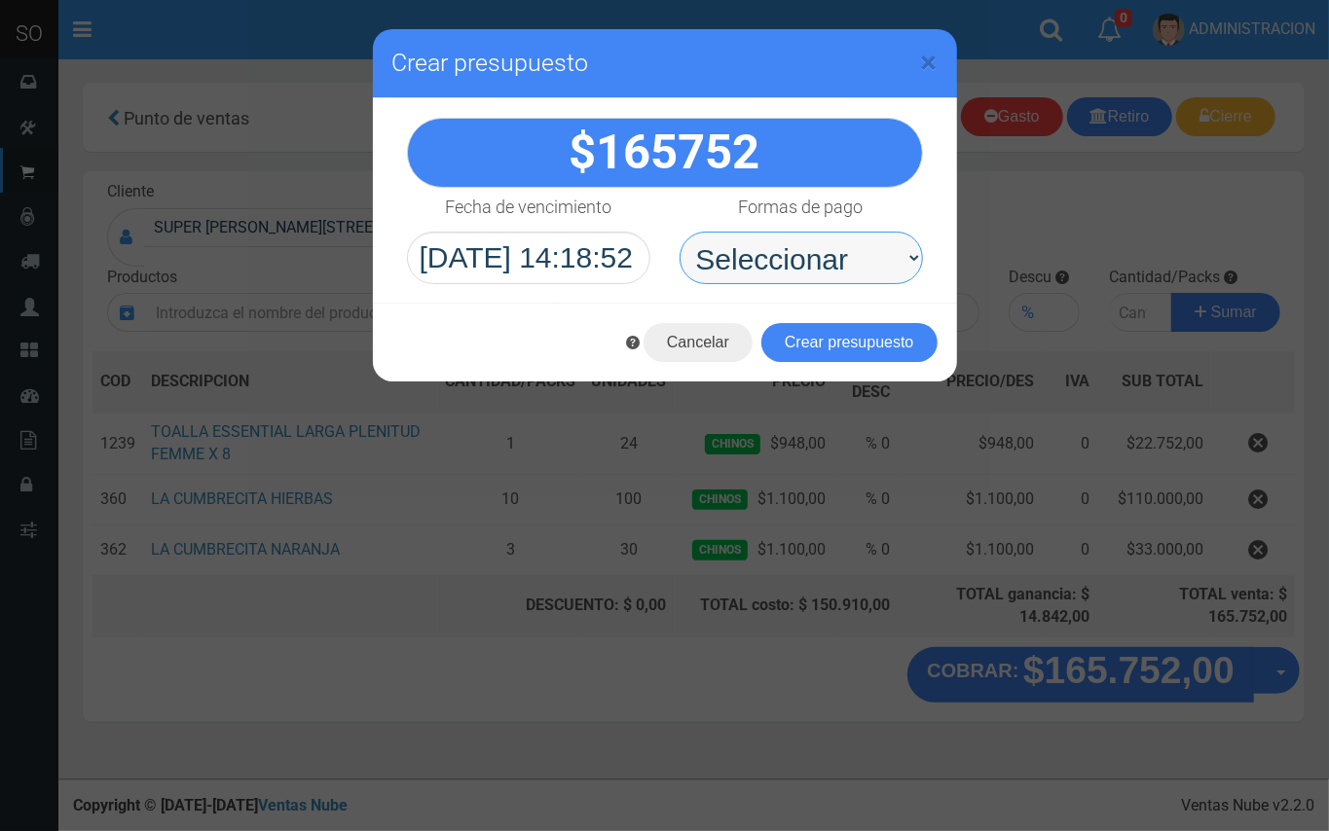
click at [818, 269] on select "Seleccionar Efectivo Tarjeta de Crédito Depósito Débito" at bounding box center [801, 258] width 243 height 53
select select "Efectivo"
click at [680, 232] on select "Seleccionar Efectivo Tarjeta de Crédito Depósito Débito" at bounding box center [801, 258] width 243 height 53
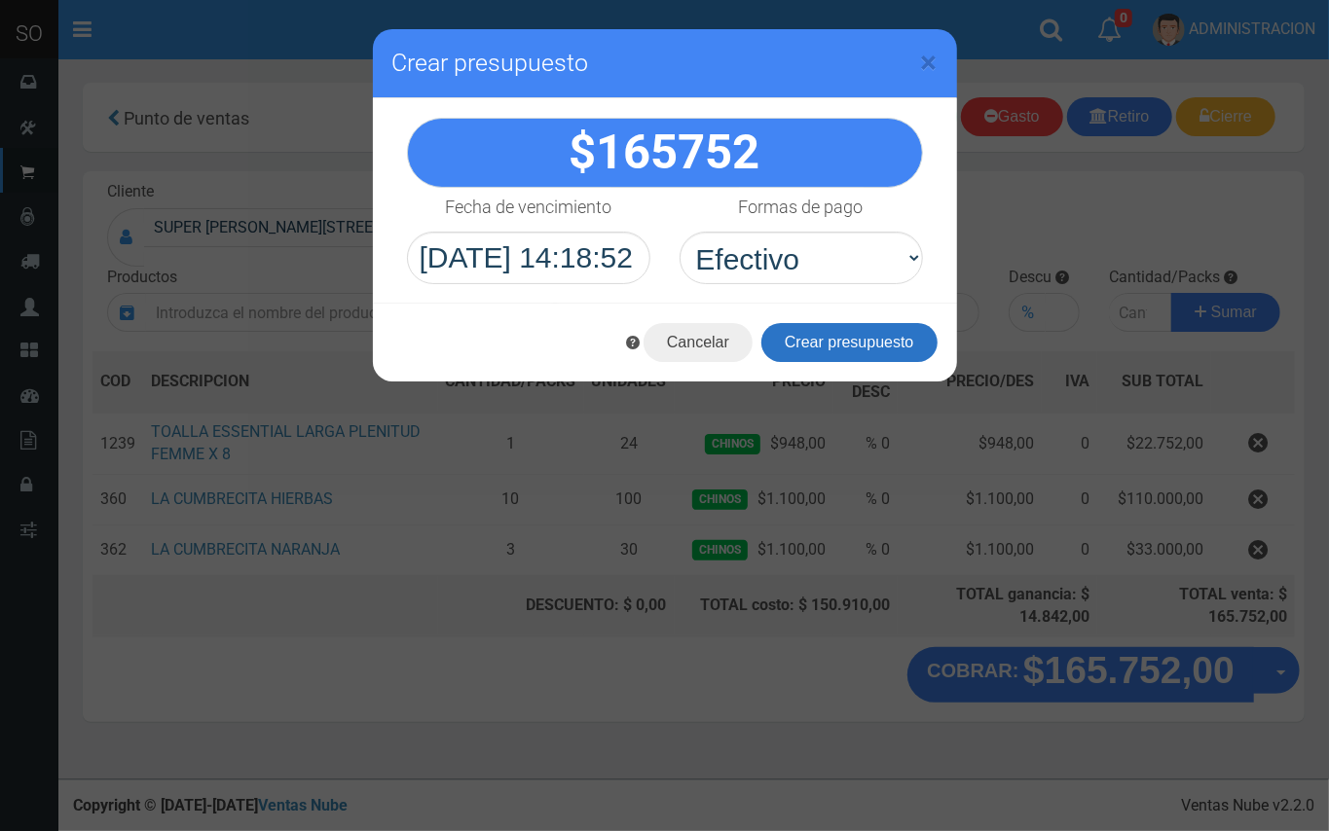
click at [824, 343] on button "Crear presupuesto" at bounding box center [849, 342] width 176 height 39
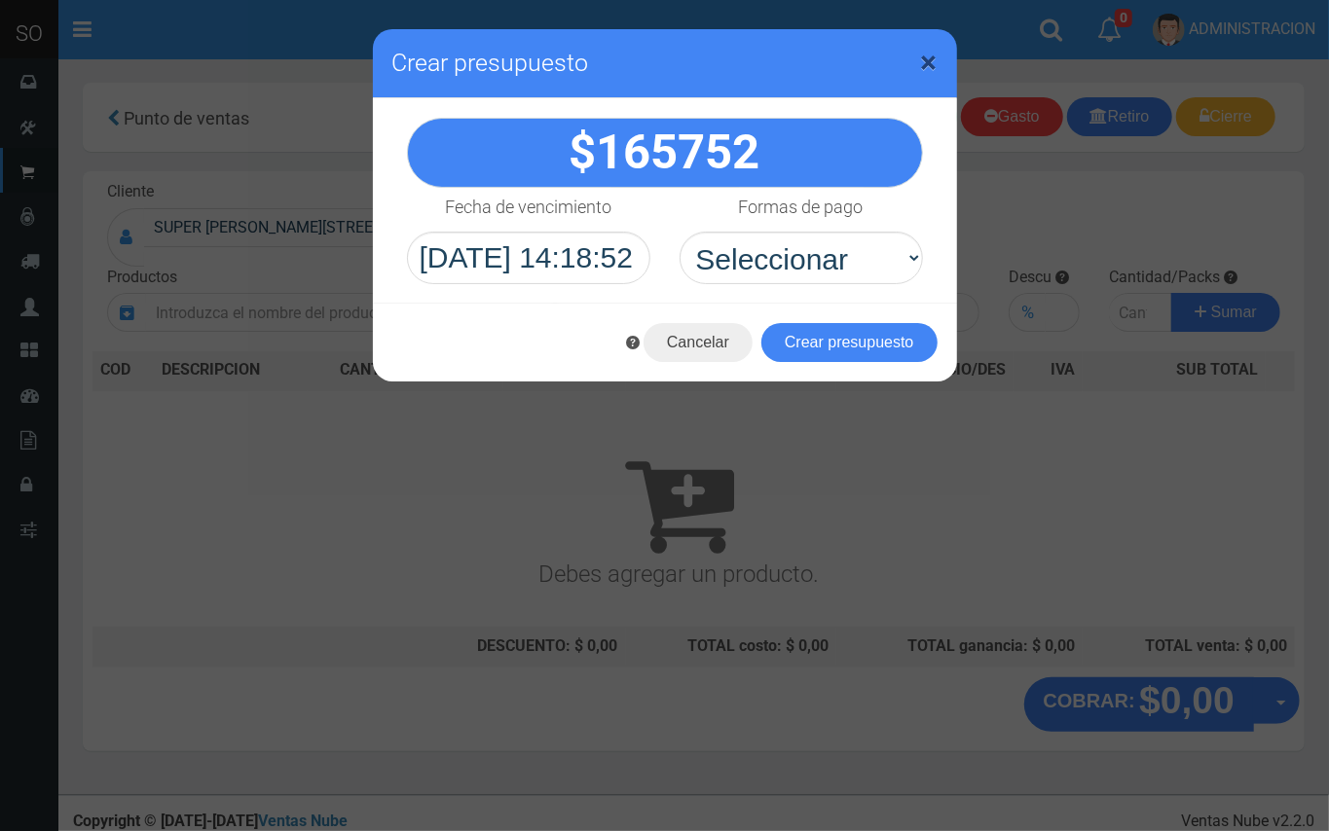
click at [924, 60] on span "×" at bounding box center [929, 62] width 17 height 37
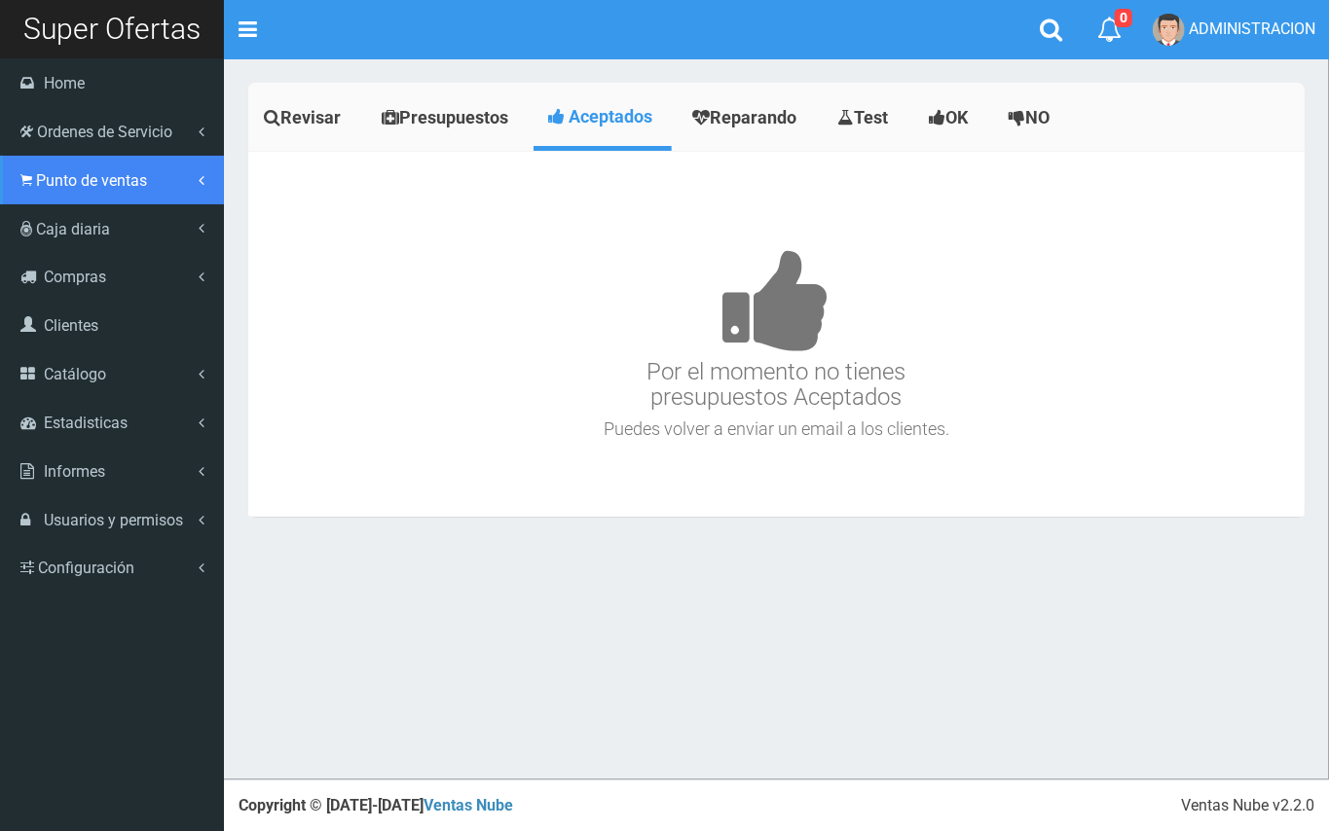
click at [99, 193] on link "Punto de ventas" at bounding box center [112, 180] width 224 height 49
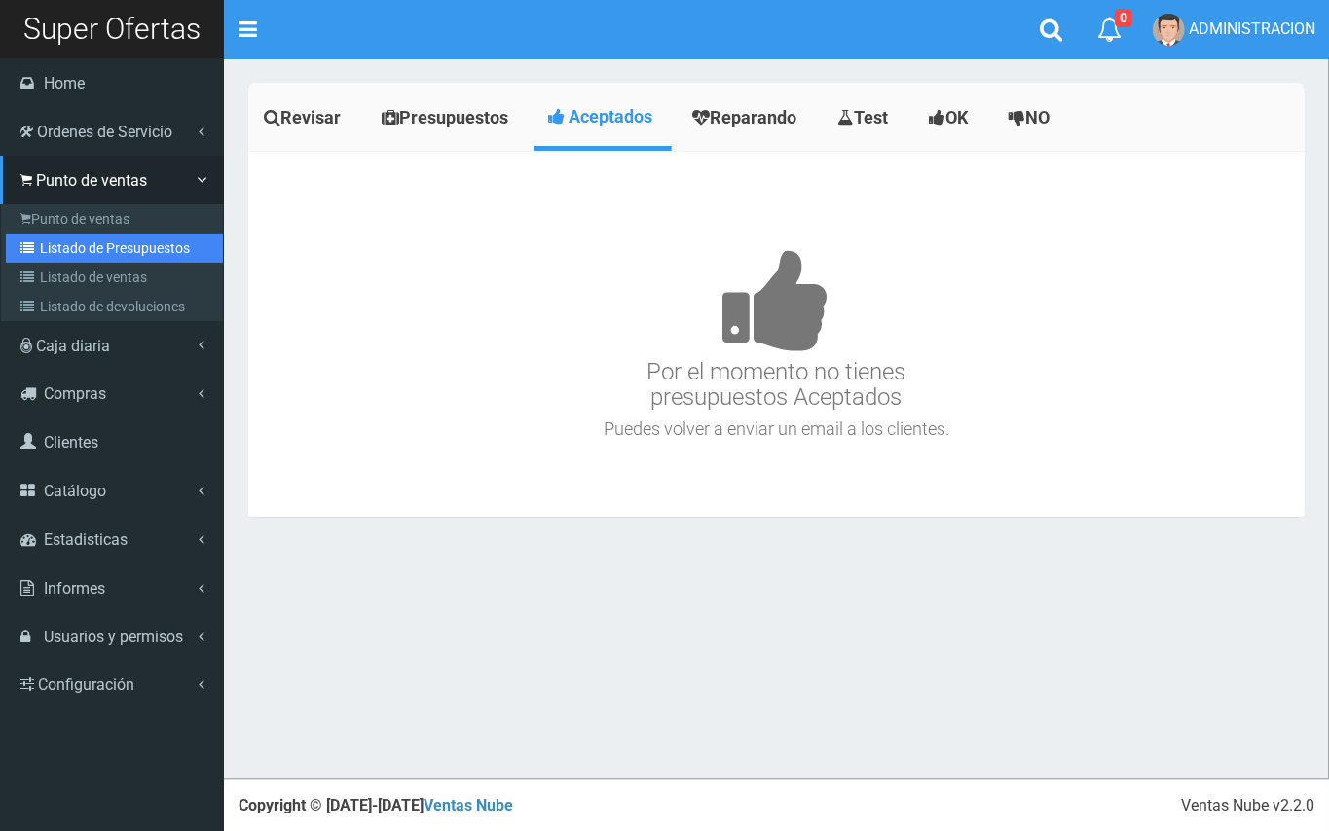
click at [122, 253] on link "Listado de Presupuestos" at bounding box center [114, 248] width 217 height 29
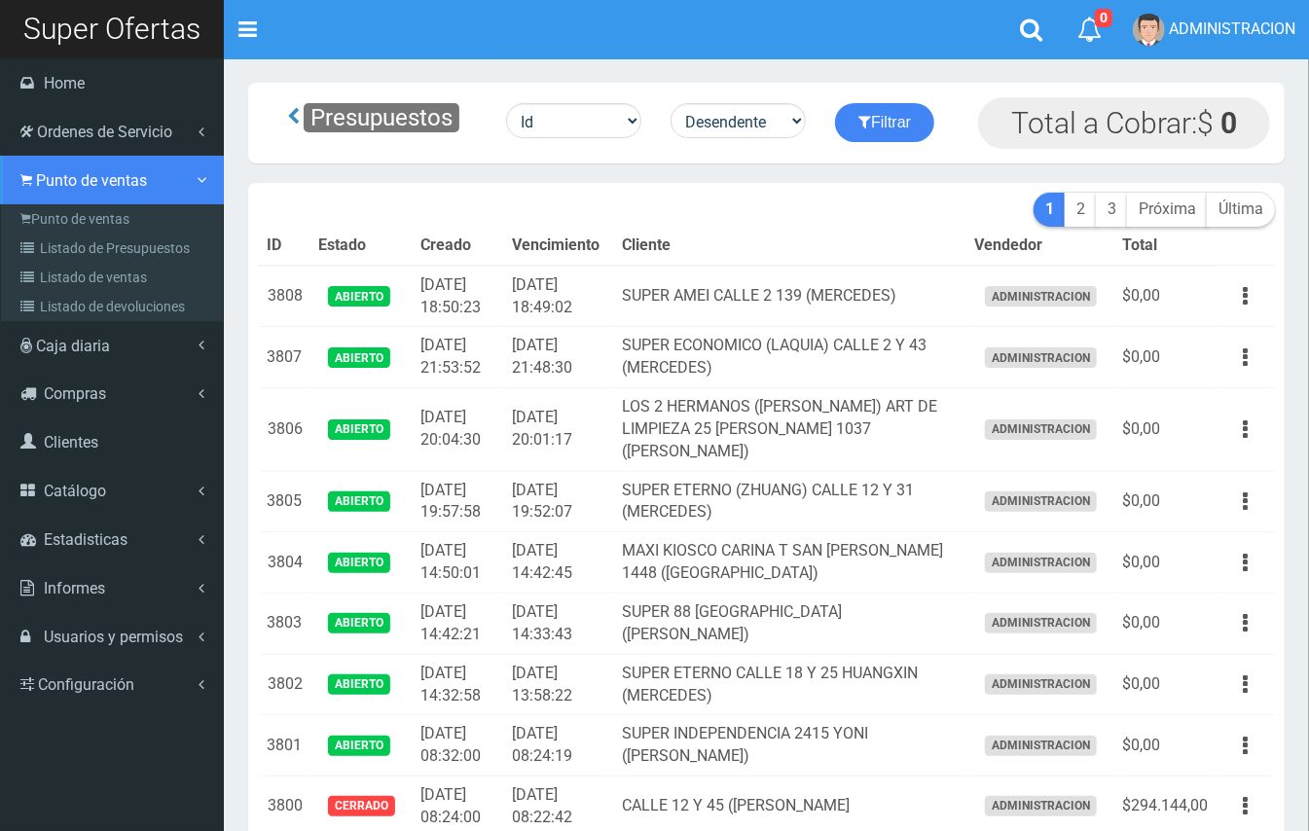
click at [202, 177] on icon at bounding box center [202, 180] width 16 height 6
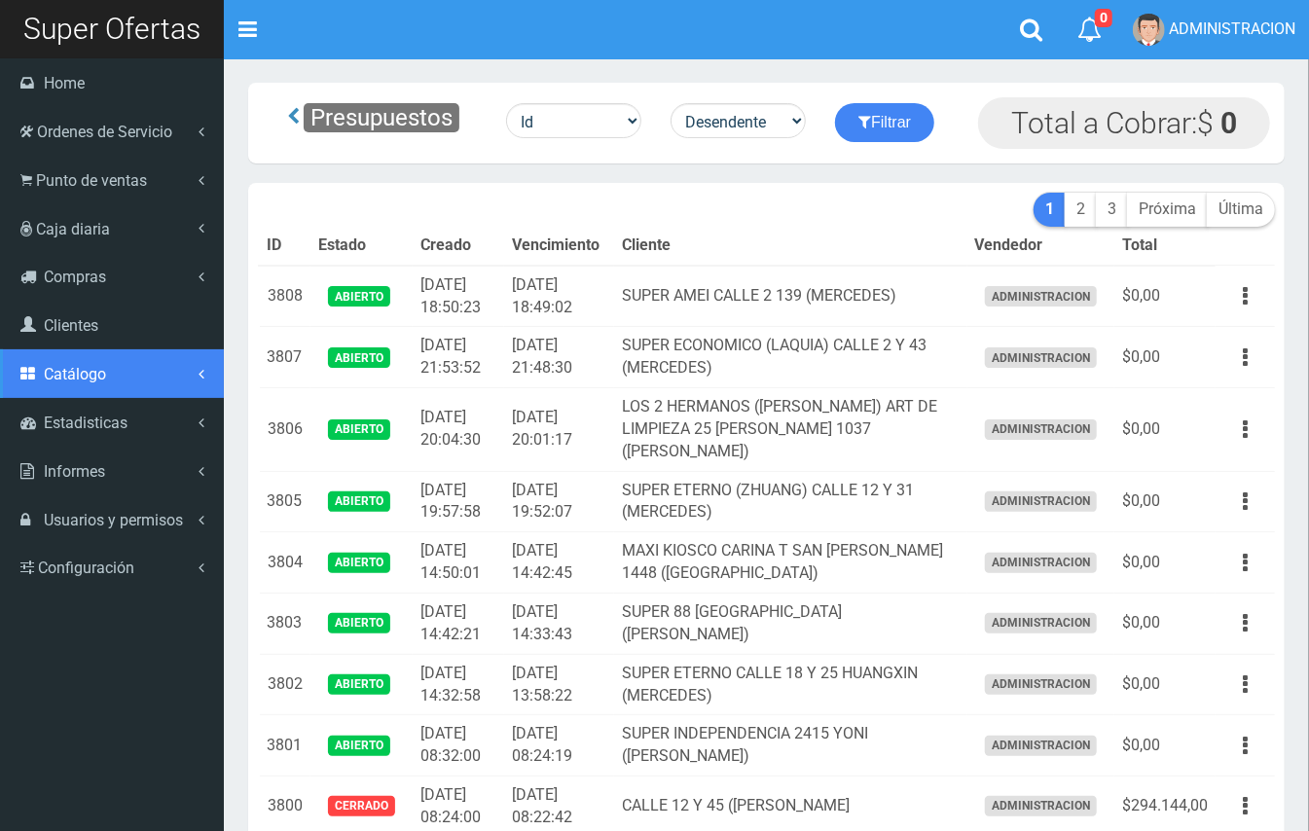
click at [165, 378] on link "Catálogo" at bounding box center [112, 373] width 224 height 49
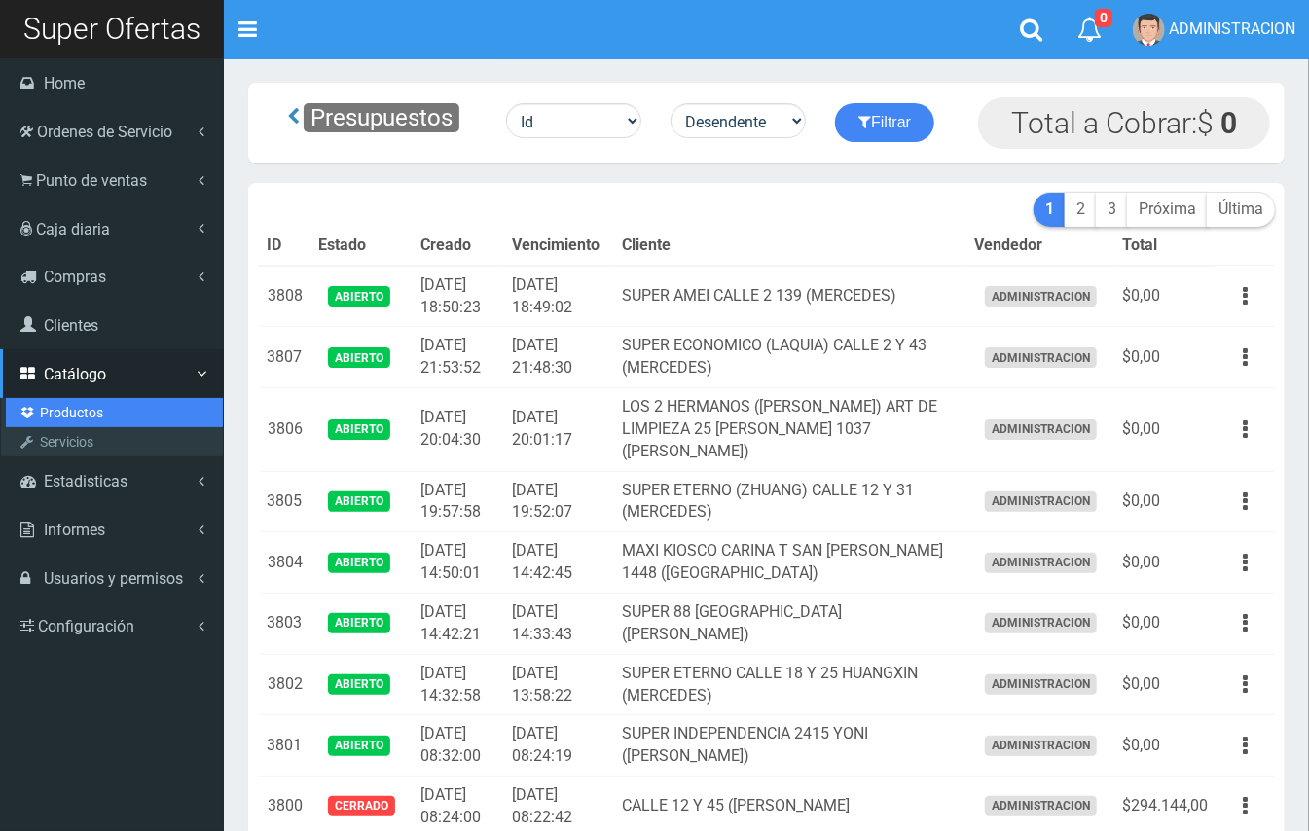
click at [97, 417] on link "Productos" at bounding box center [114, 412] width 217 height 29
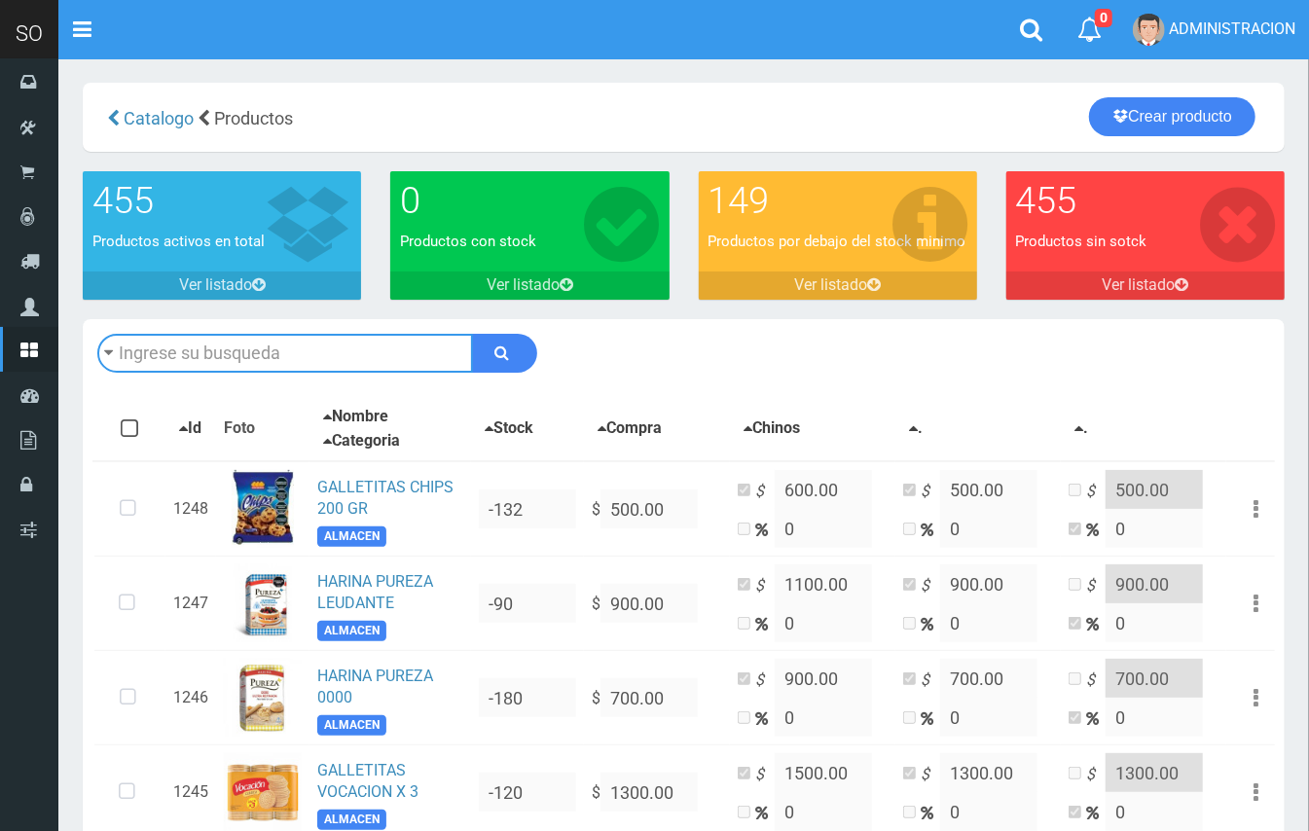
click at [362, 344] on input "text" at bounding box center [285, 353] width 376 height 39
type input "a"
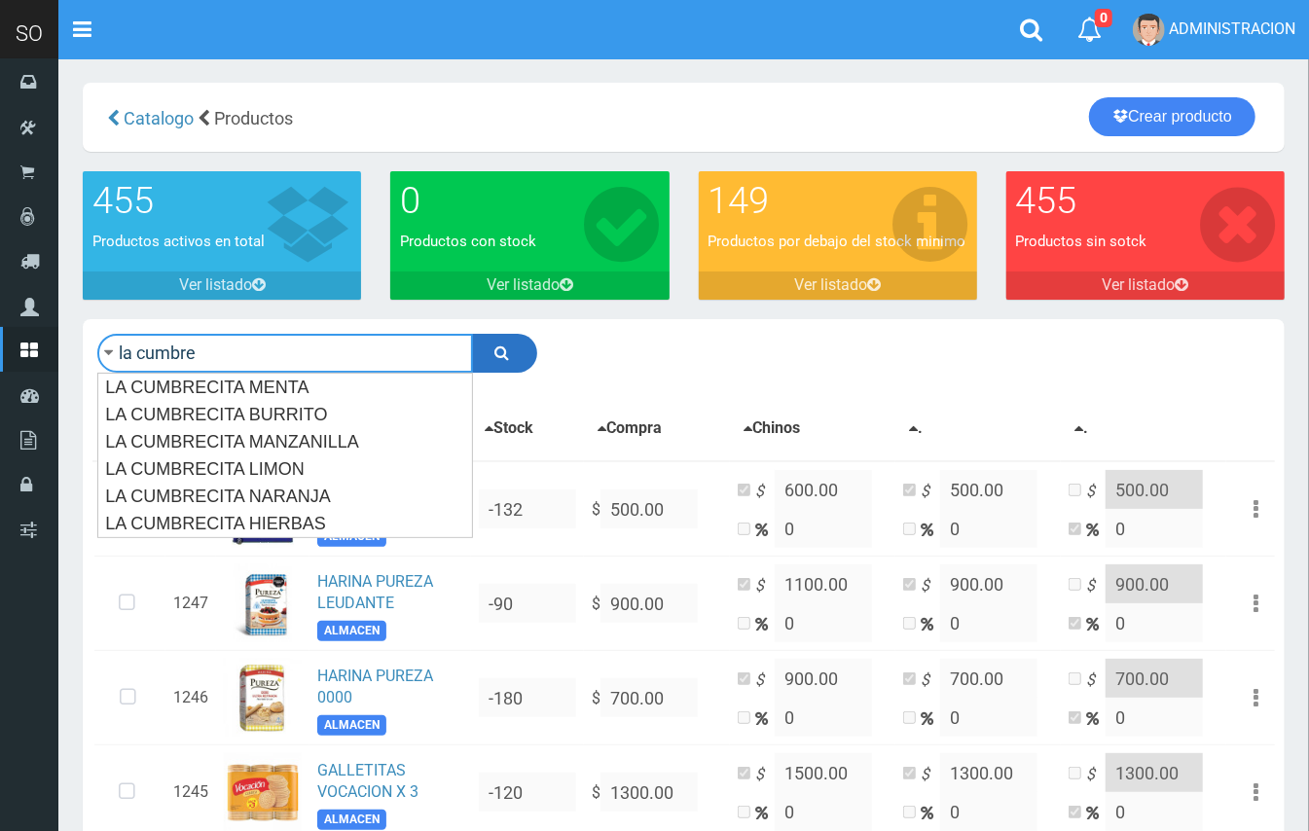
type input "la cumbre"
click at [484, 349] on button "submit" at bounding box center [504, 353] width 65 height 39
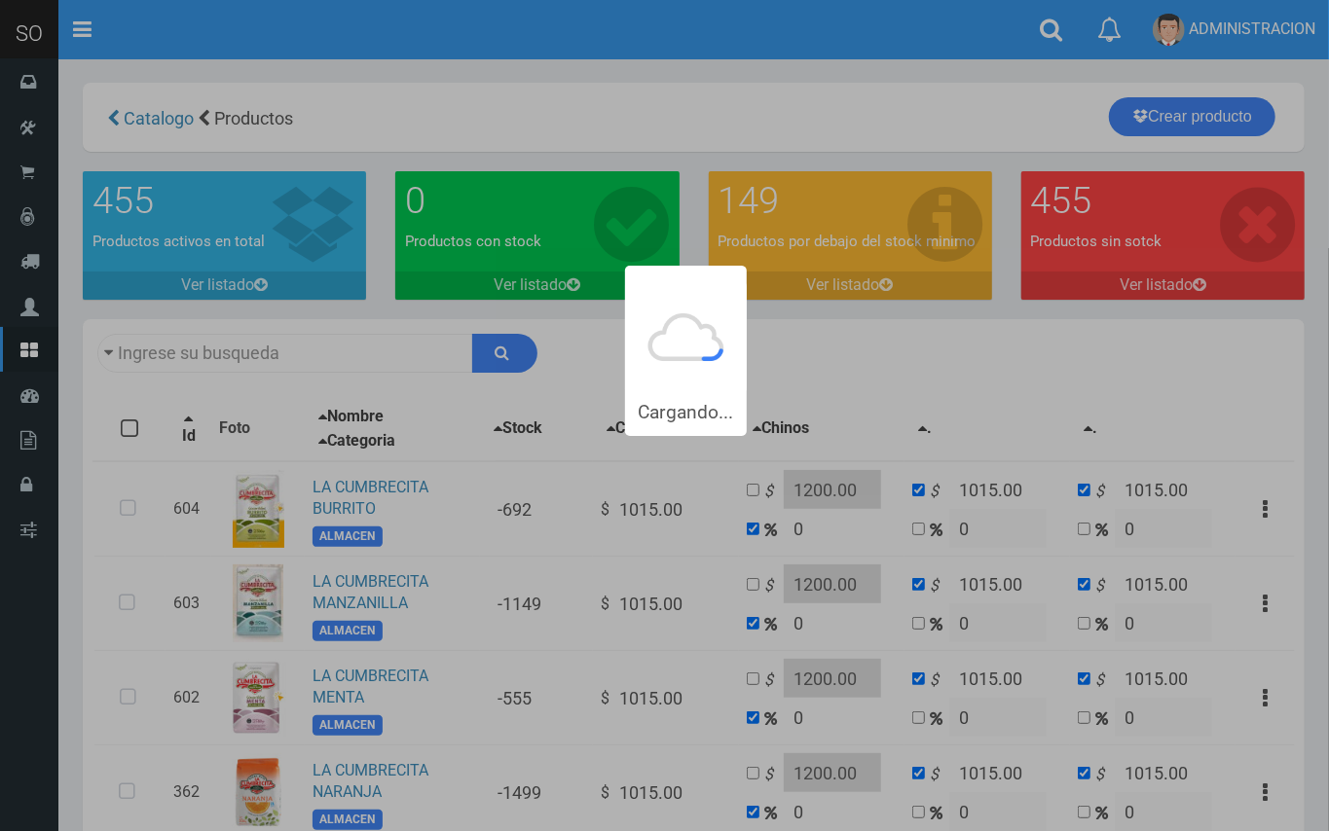
type input "la cumbre"
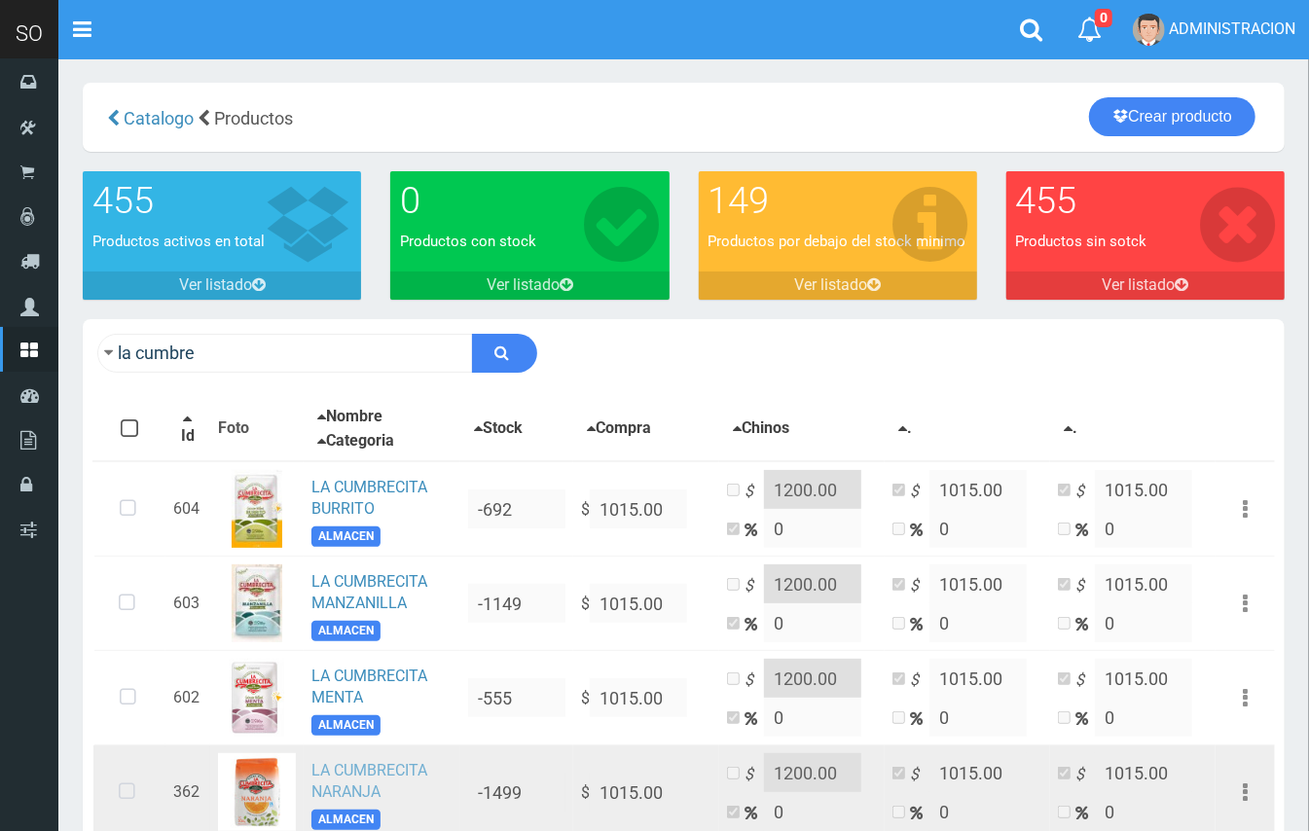
click at [386, 765] on link "LA CUMBRECITA NARANJA" at bounding box center [370, 781] width 116 height 41
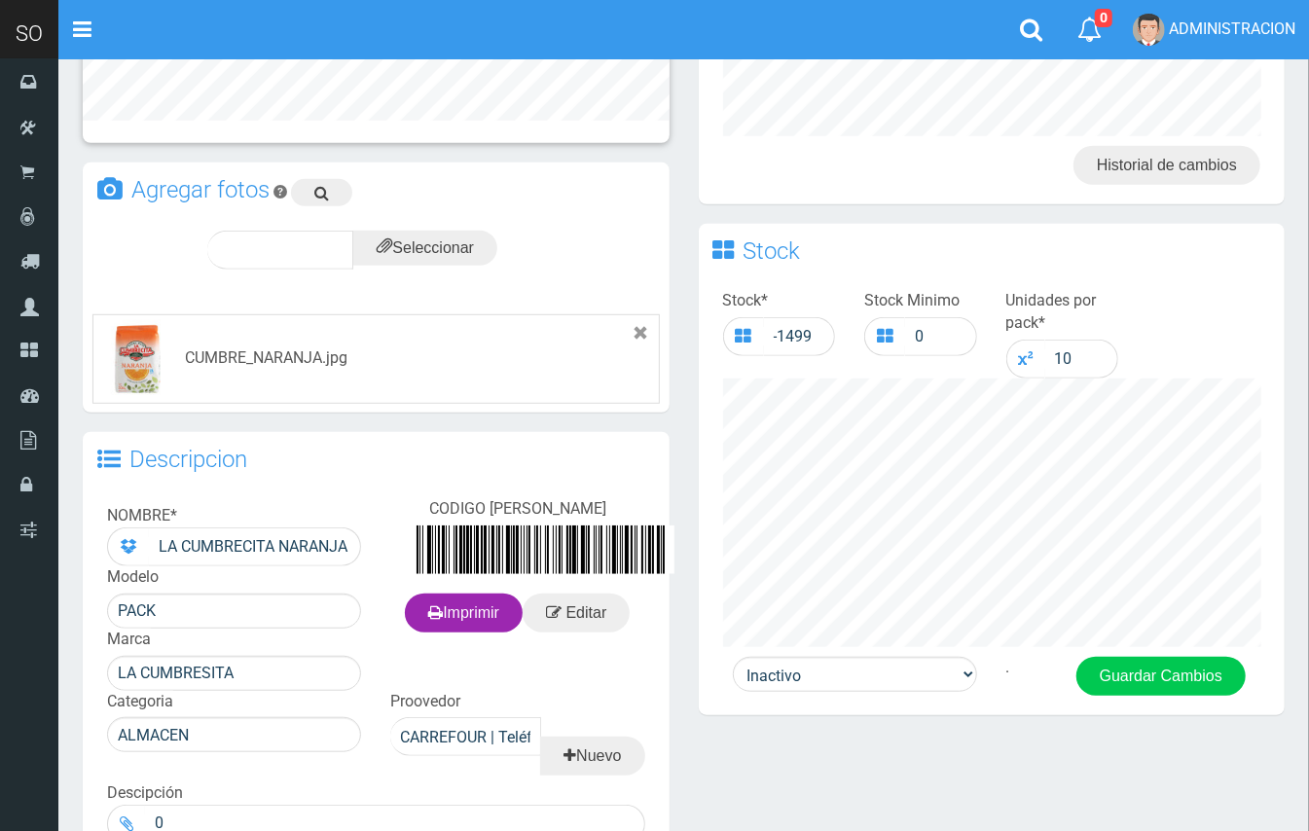
drag, startPoint x: 1328, startPoint y: 220, endPoint x: 1271, endPoint y: 475, distance: 261.2
click at [1305, 471] on html "Cargando... × Nueva alerta Toggle navigation 0" at bounding box center [654, 271] width 1309 height 1487
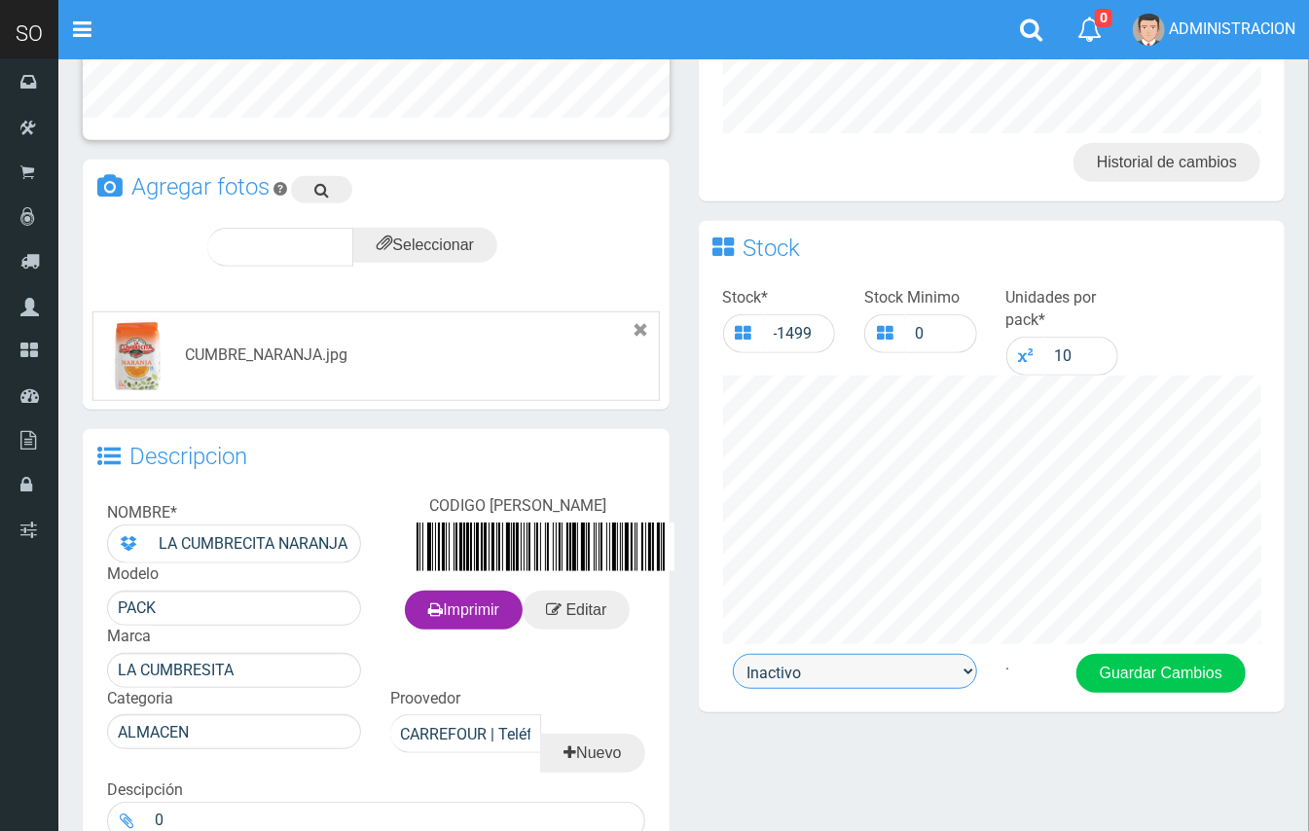
click at [862, 666] on select "Activo Inactivo" at bounding box center [855, 671] width 244 height 35
select select "1"
click at [733, 654] on select "Activo Inactivo" at bounding box center [855, 671] width 244 height 35
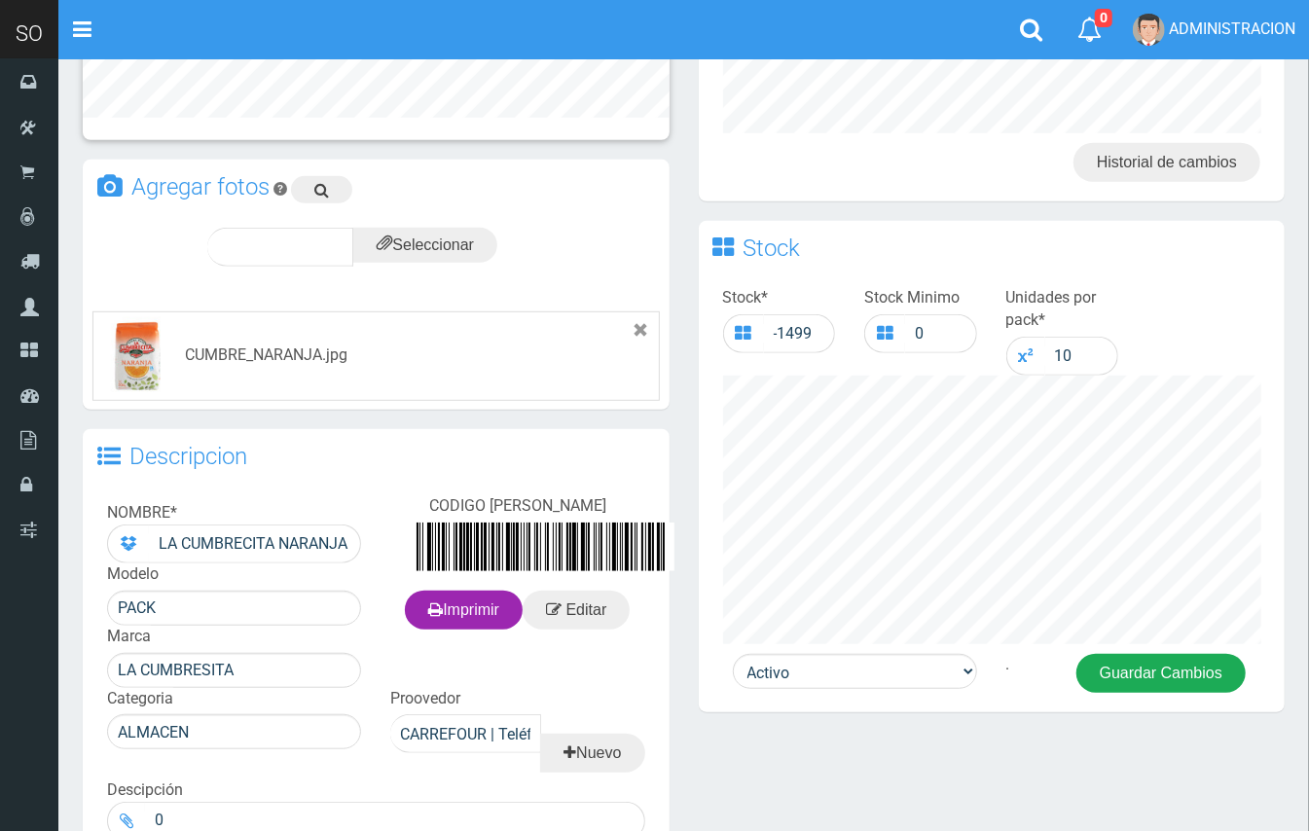
click at [1143, 679] on button "Guardar Cambios" at bounding box center [1161, 673] width 169 height 39
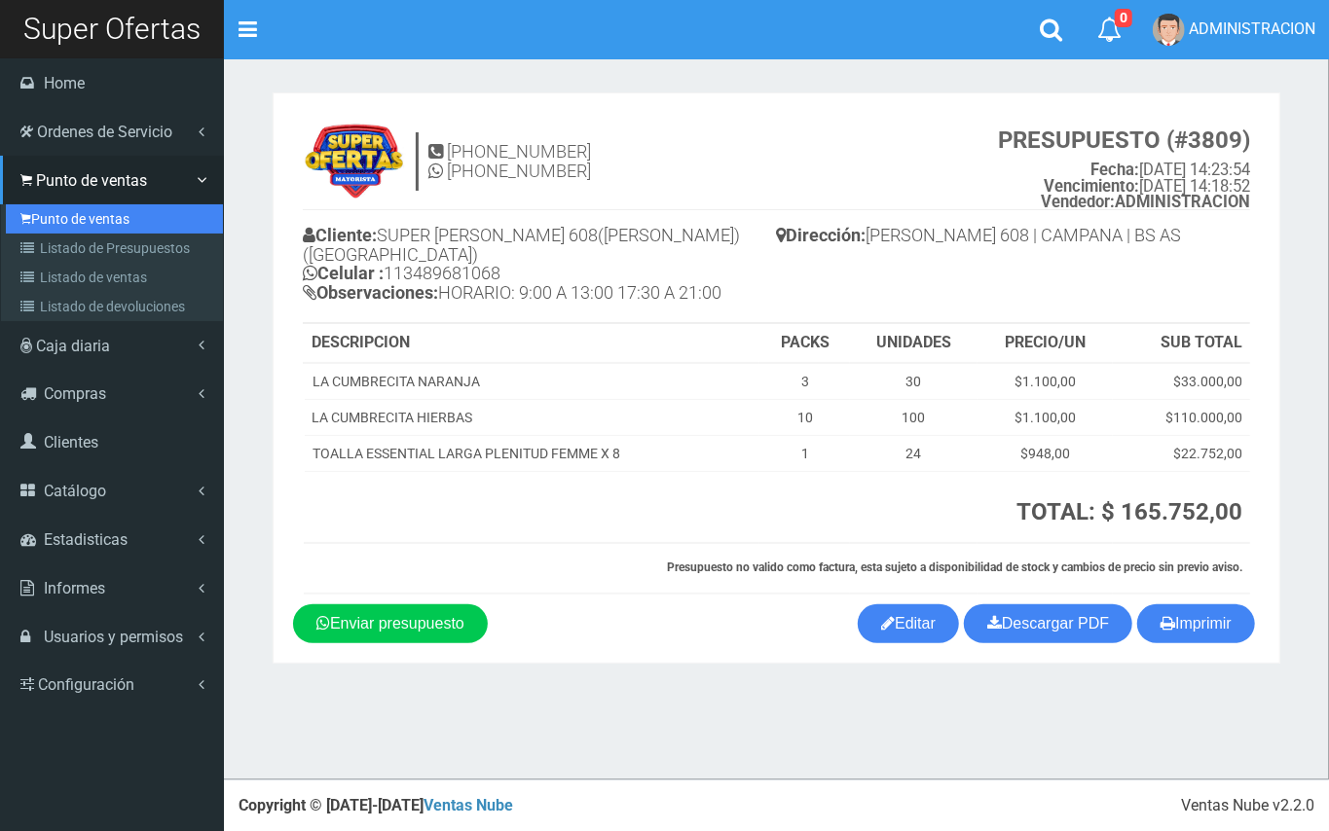
click at [80, 231] on link "Punto de ventas" at bounding box center [114, 218] width 217 height 29
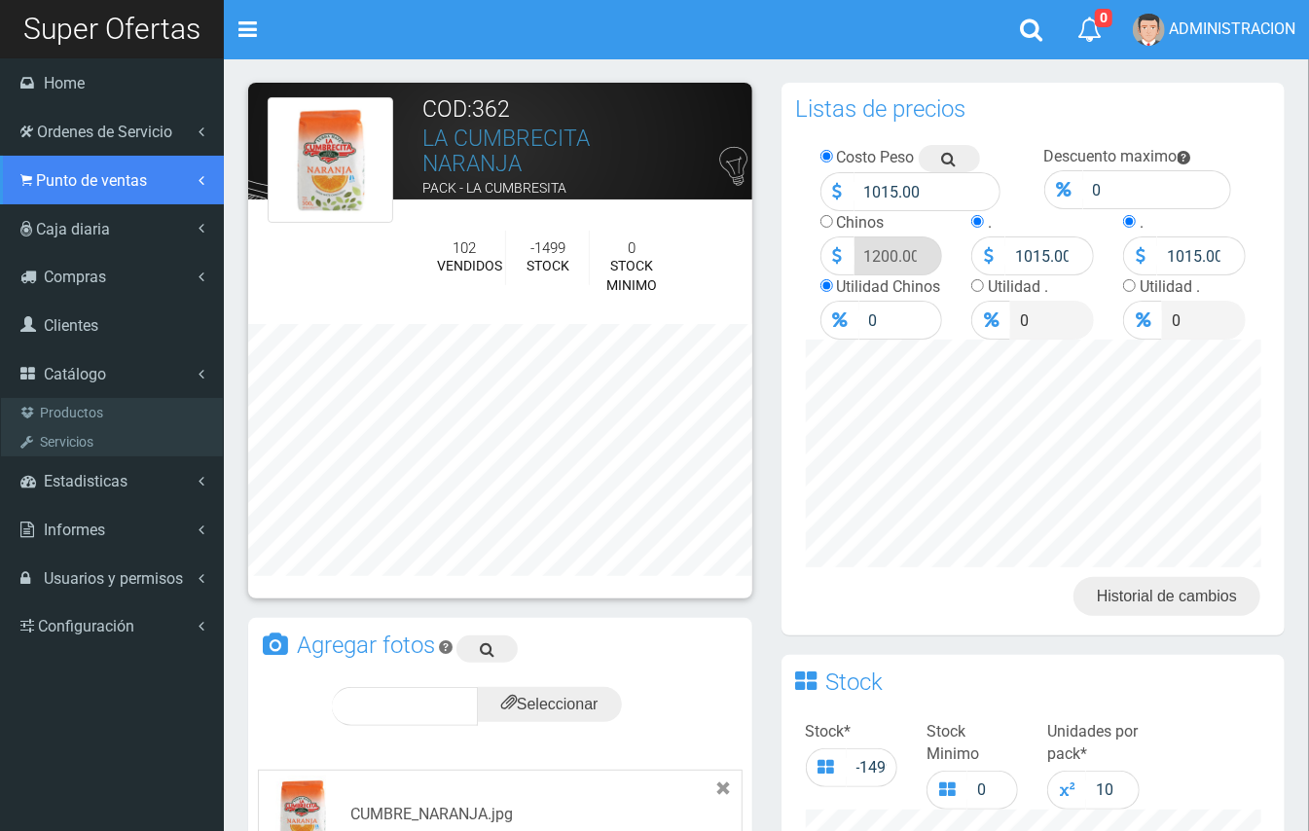
drag, startPoint x: 87, startPoint y: 179, endPoint x: 103, endPoint y: 211, distance: 36.1
click at [87, 177] on span "Punto de ventas" at bounding box center [91, 180] width 111 height 18
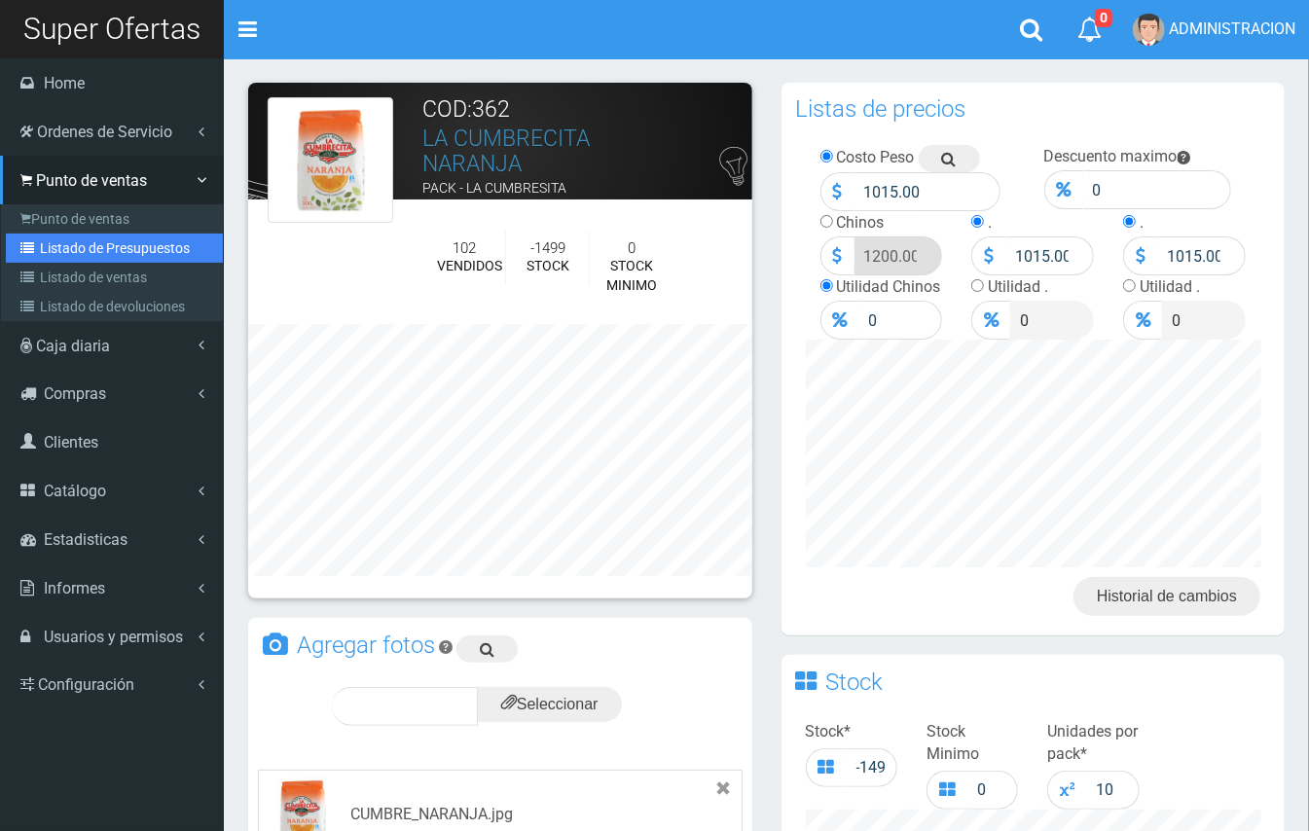
click at [107, 243] on link "Listado de Presupuestos" at bounding box center [114, 248] width 217 height 29
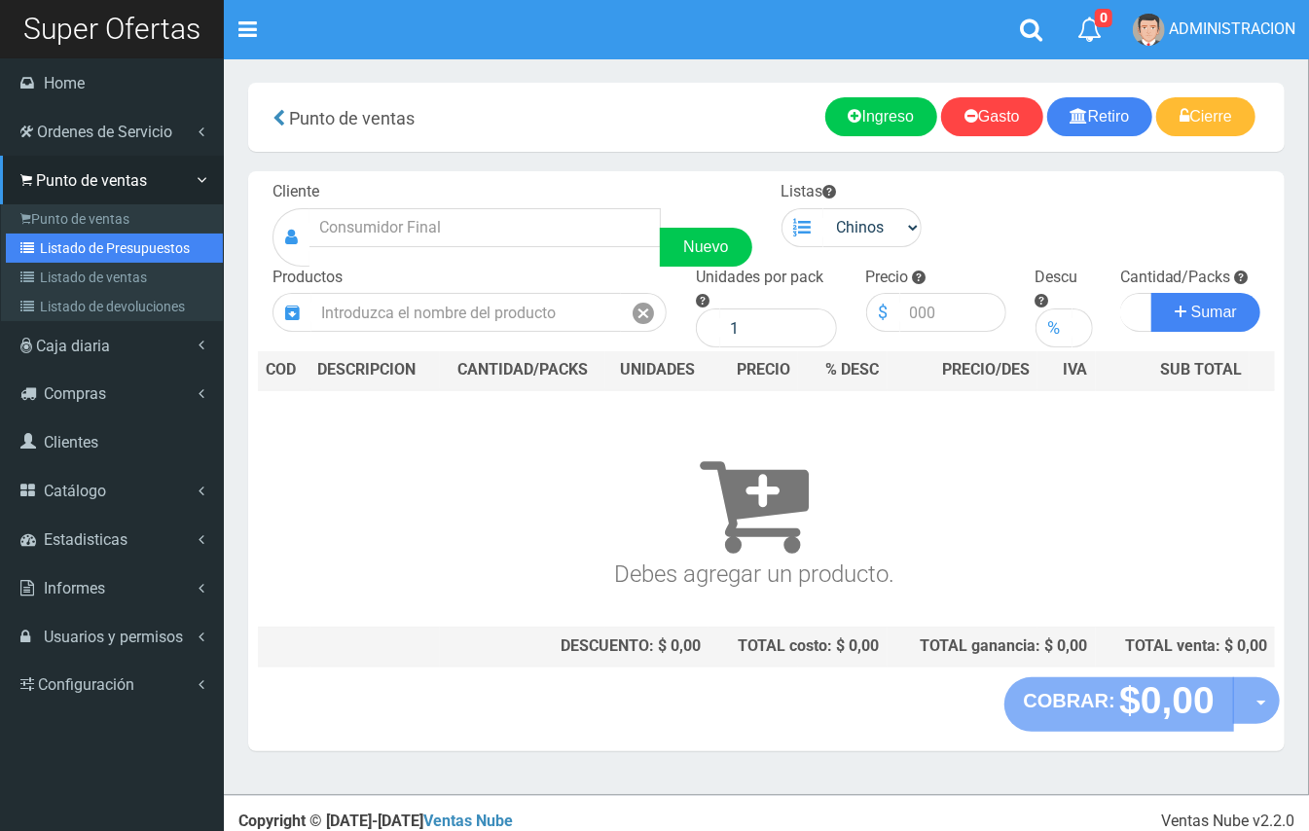
click at [63, 251] on link "Listado de Presupuestos" at bounding box center [114, 248] width 217 height 29
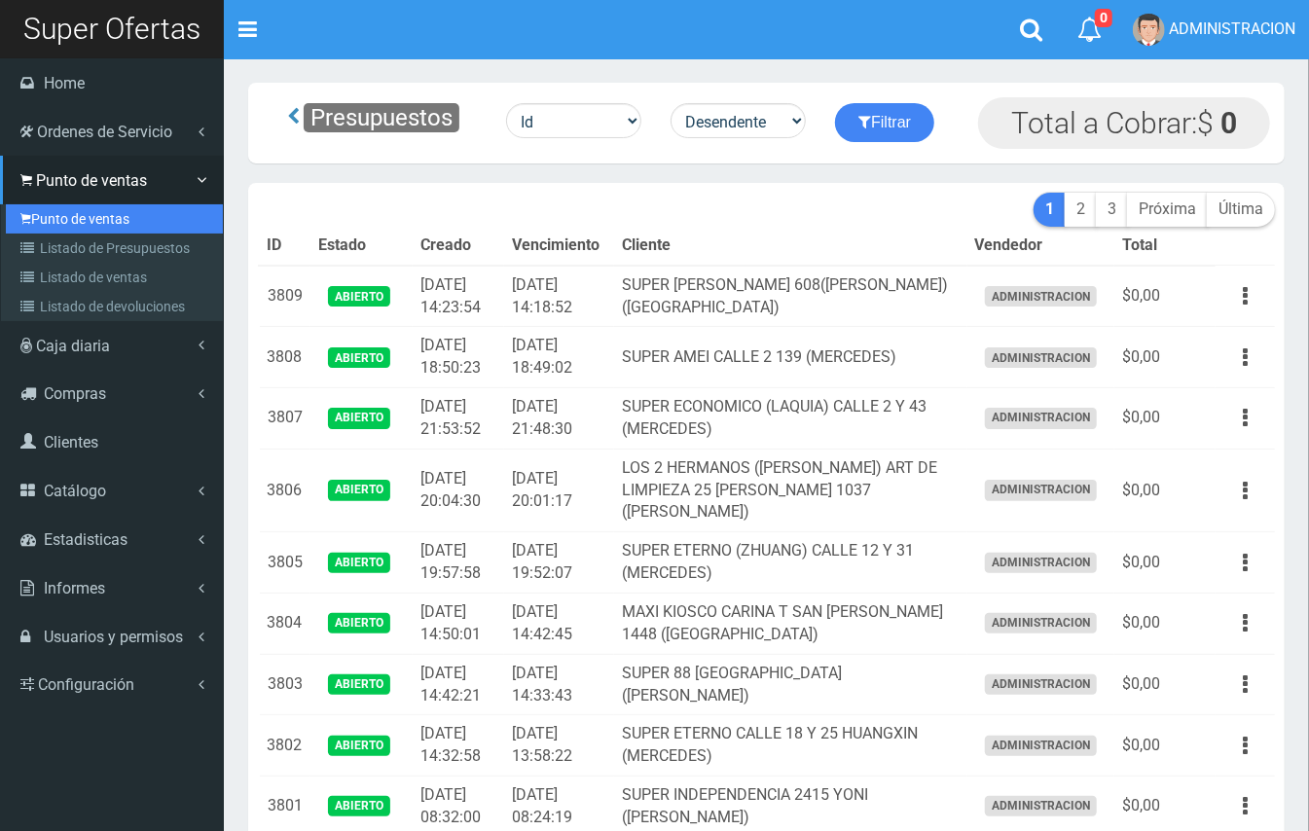
click at [90, 220] on link "Punto de ventas" at bounding box center [114, 218] width 217 height 29
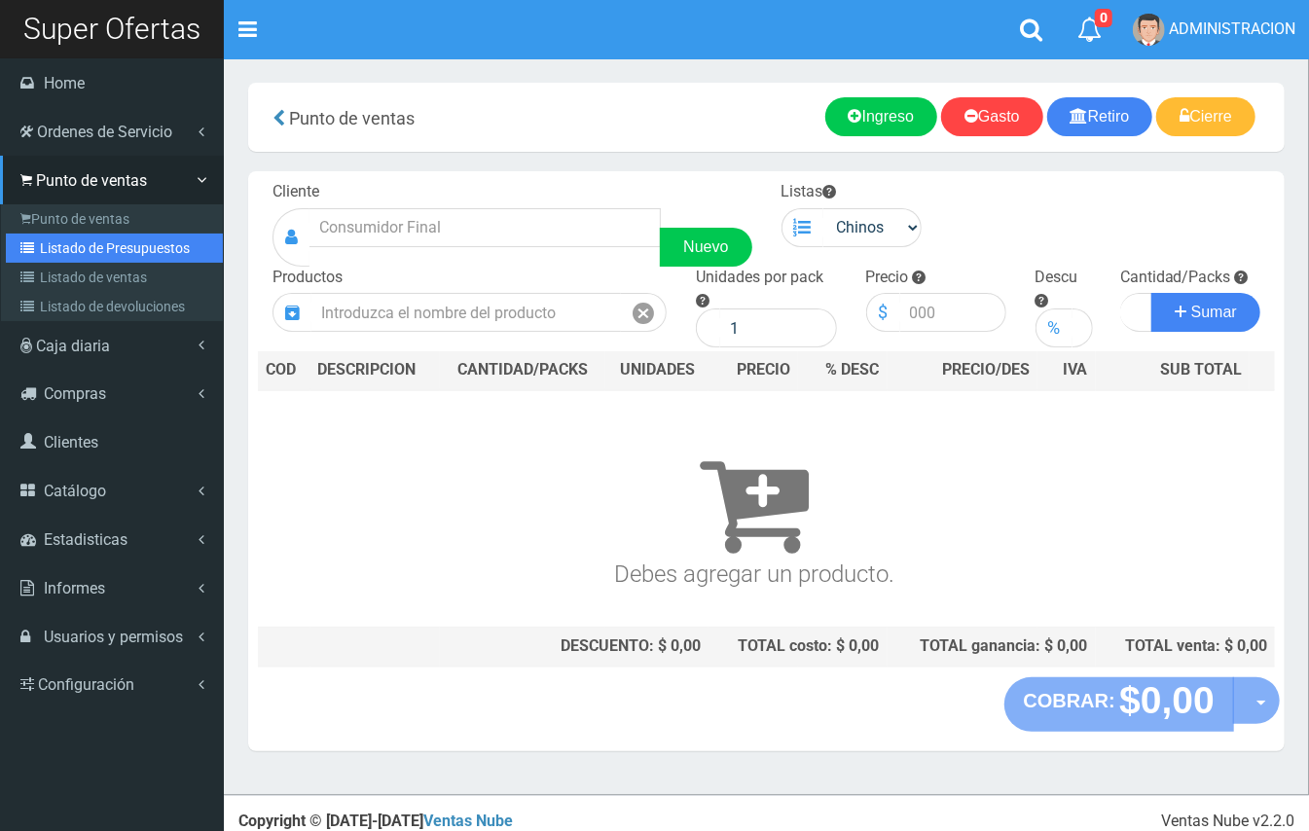
click at [80, 241] on link "Listado de Presupuestos" at bounding box center [114, 248] width 217 height 29
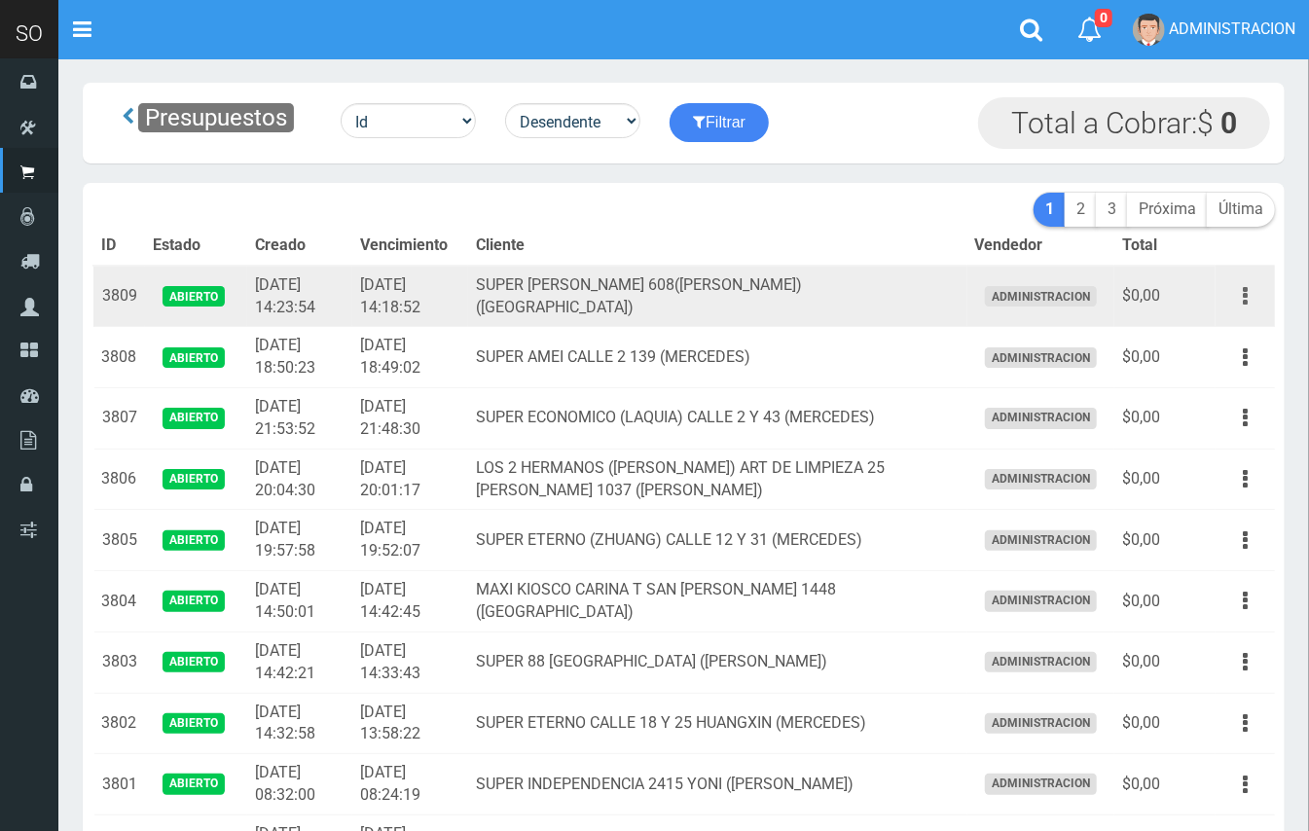
drag, startPoint x: 1247, startPoint y: 294, endPoint x: 1242, endPoint y: 305, distance: 11.8
click at [1246, 296] on icon "button" at bounding box center [1245, 296] width 5 height 34
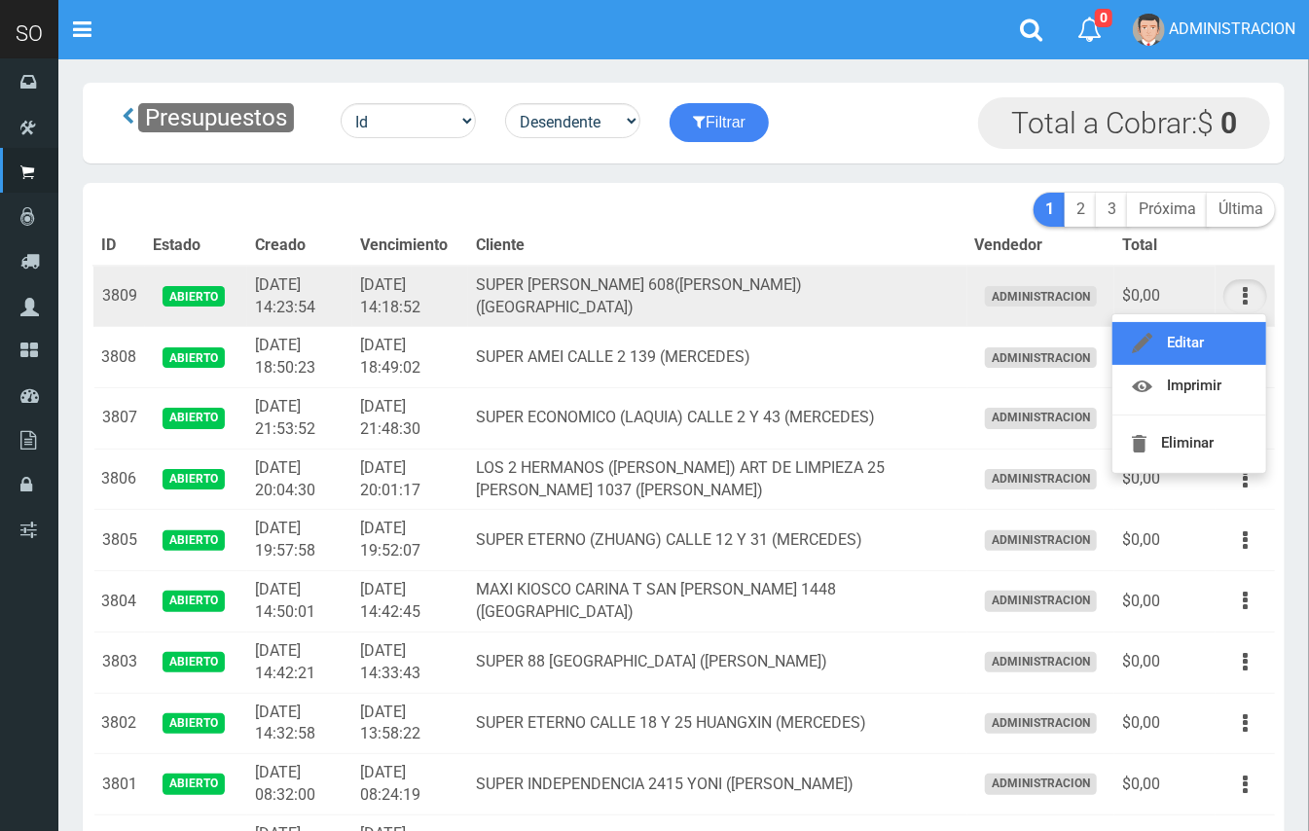
click at [1232, 331] on link "Editar" at bounding box center [1190, 343] width 154 height 43
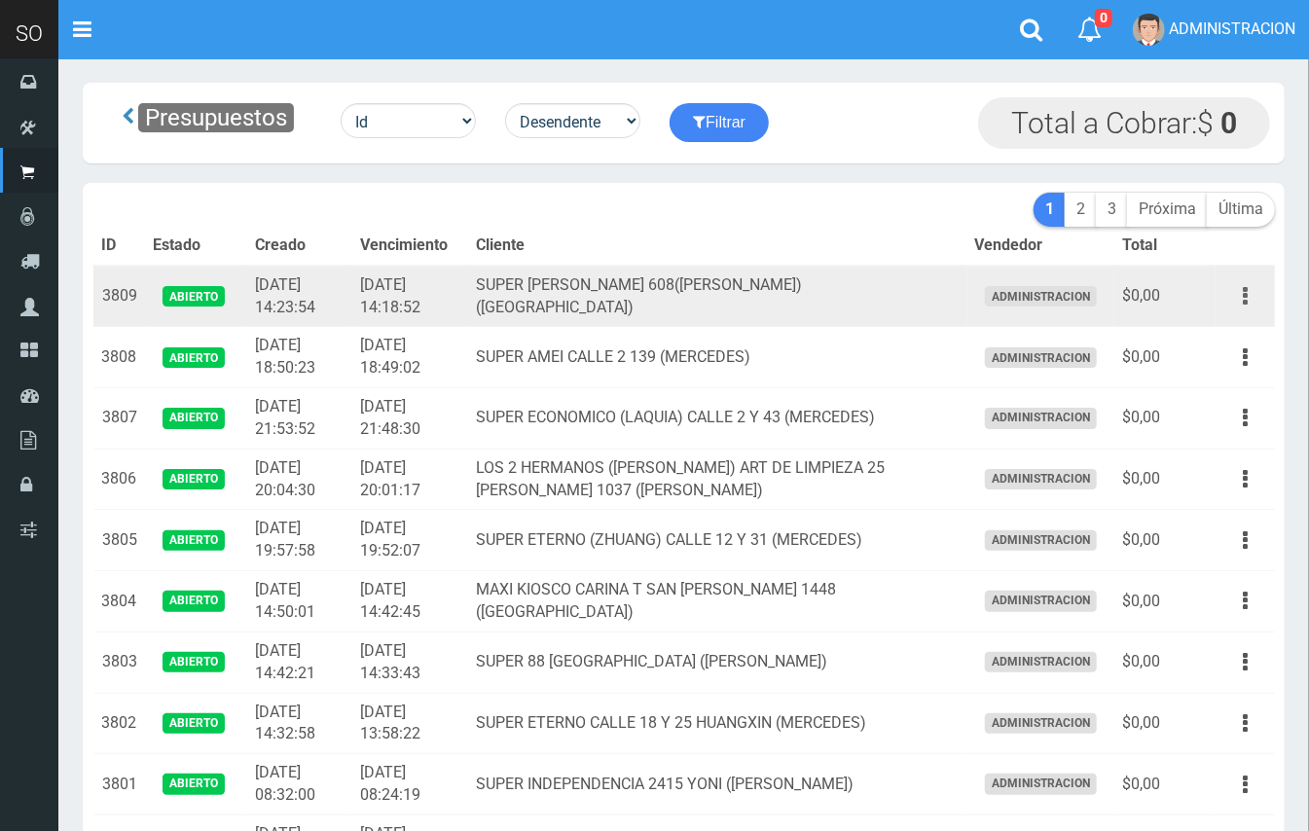
click at [1243, 298] on icon "button" at bounding box center [1245, 296] width 5 height 34
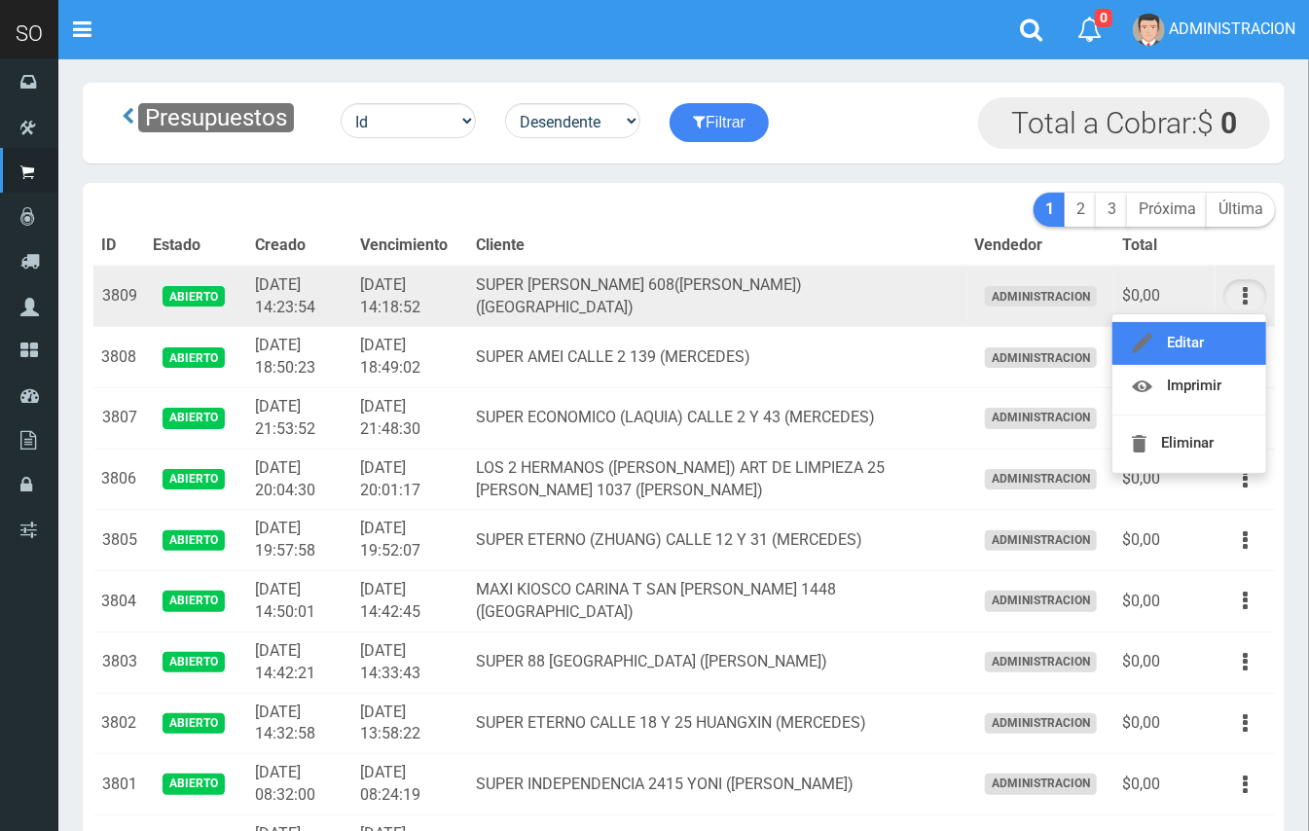
click at [1212, 336] on link "Editar" at bounding box center [1190, 343] width 154 height 43
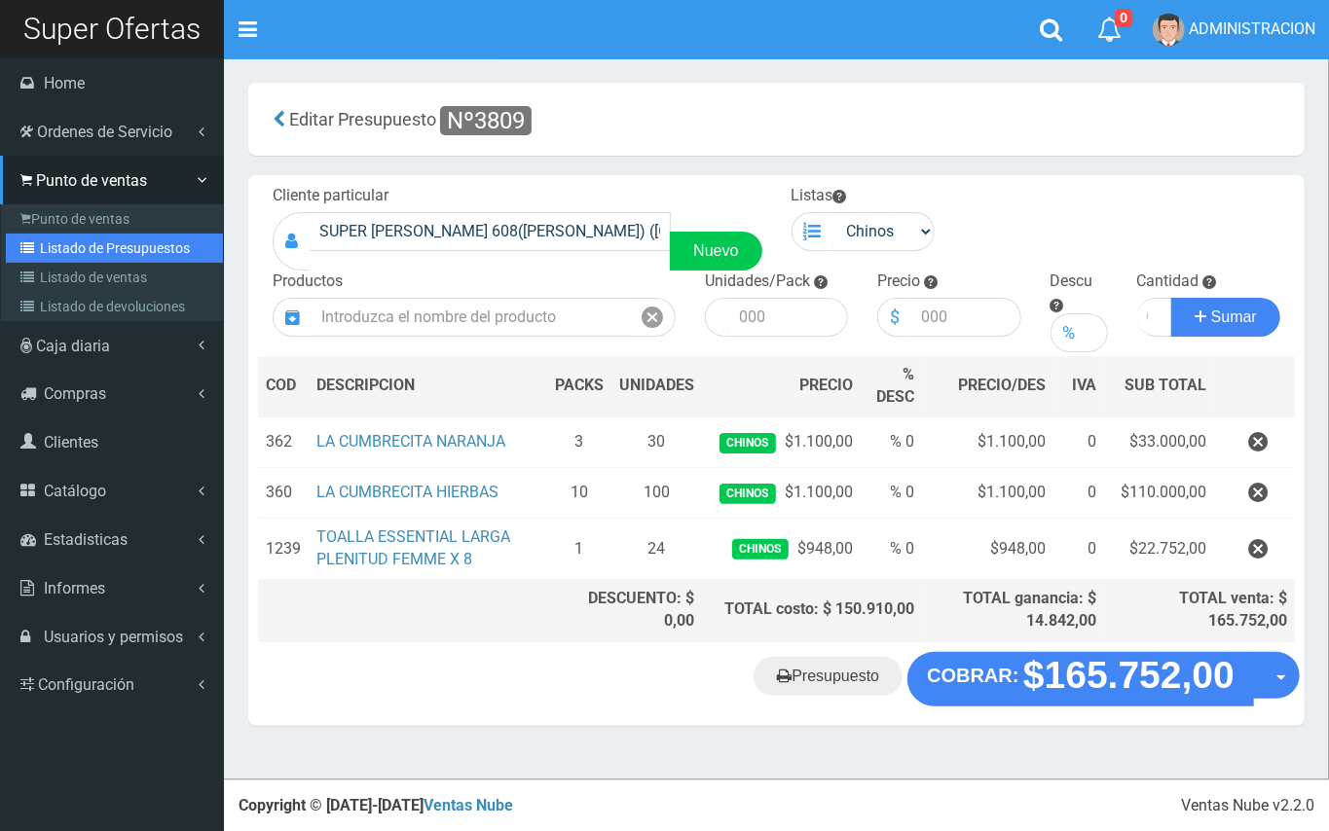
click at [118, 236] on link "Listado de Presupuestos" at bounding box center [114, 248] width 217 height 29
